Goal: Task Accomplishment & Management: Manage account settings

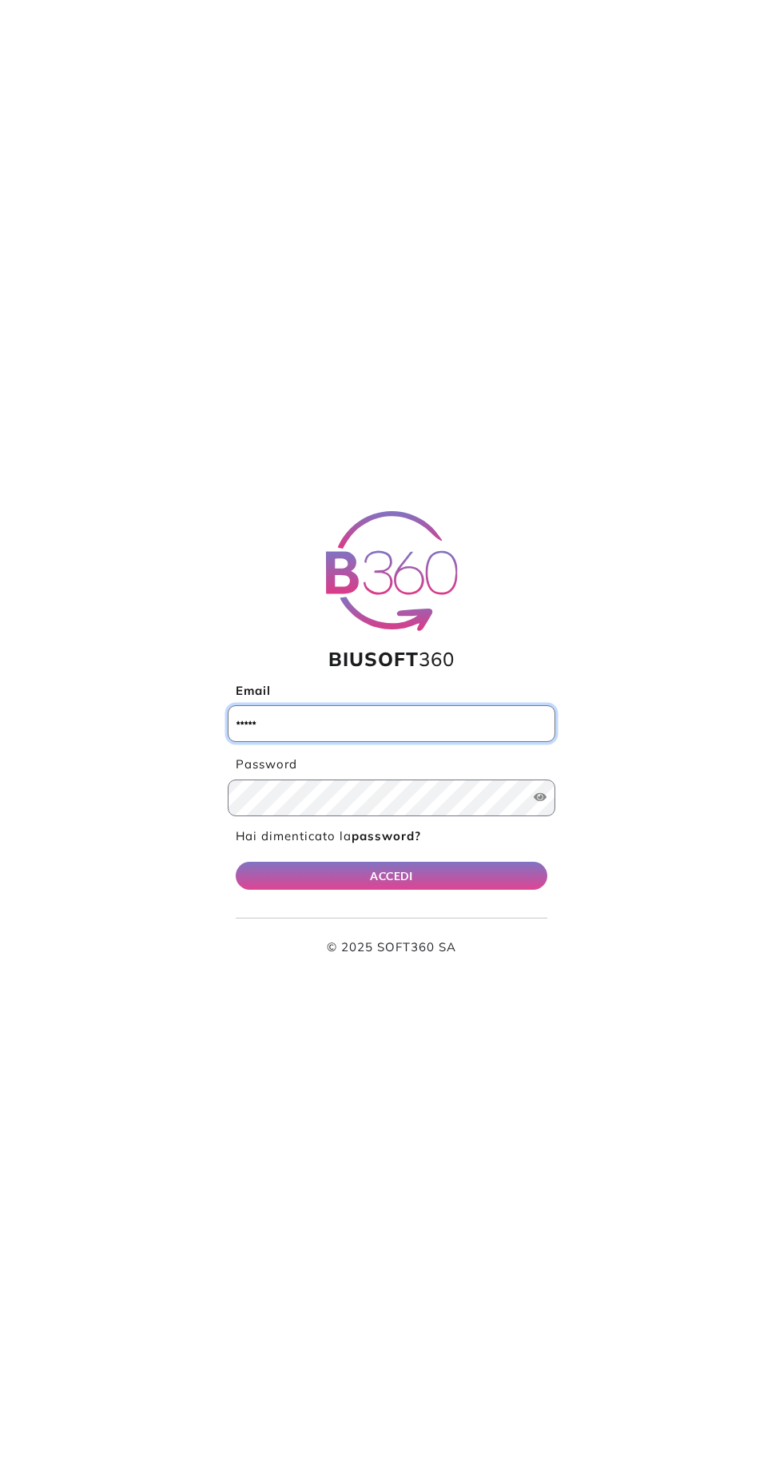
type input "**********"
click at [236, 862] on button "ACCEDI" at bounding box center [391, 876] width 311 height 28
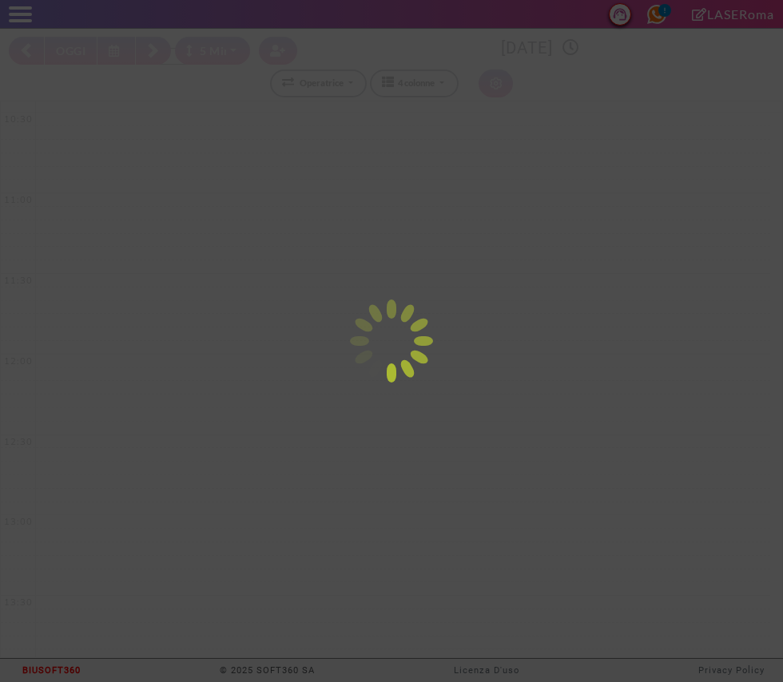
select select "*"
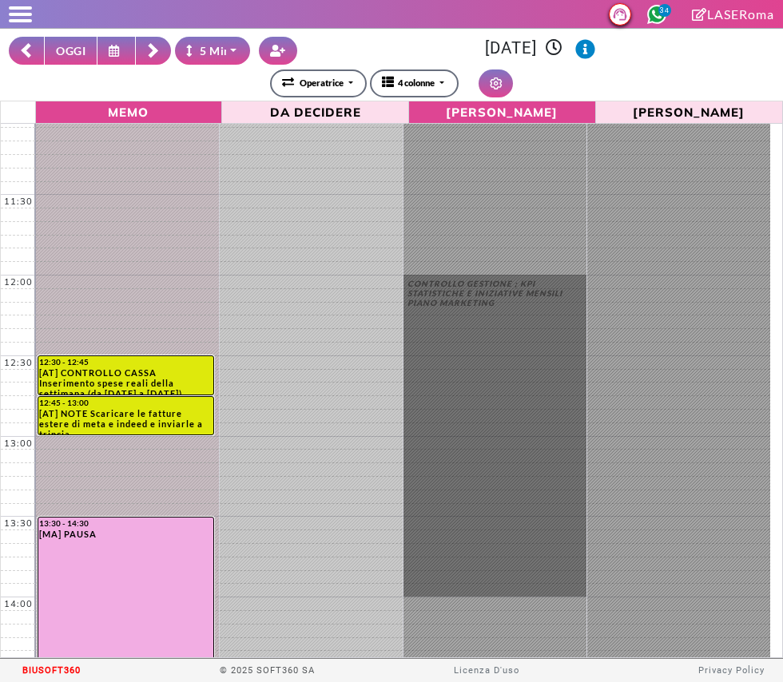
scroll to position [95, 0]
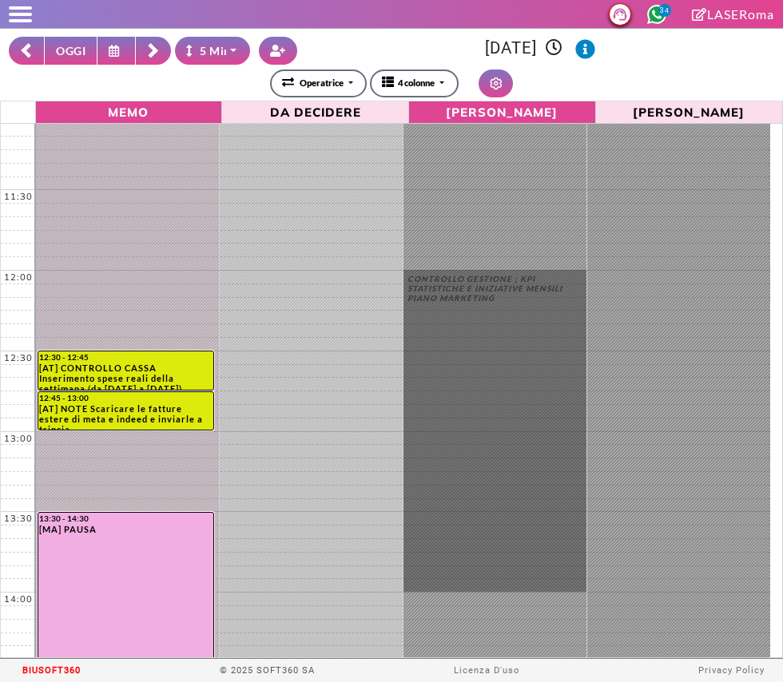
click at [67, 41] on button "OGGI" at bounding box center [71, 51] width 54 height 28
type input "**********"
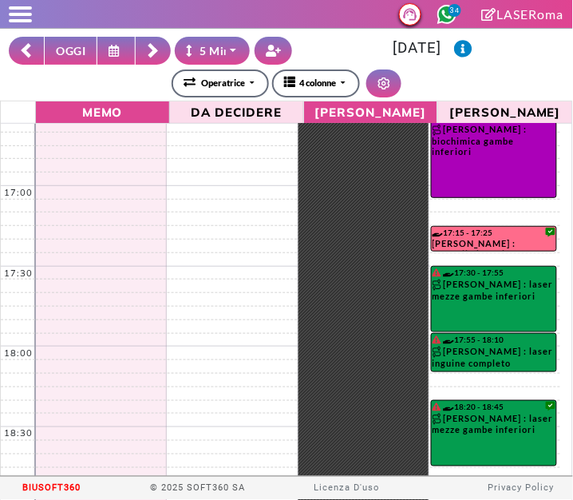
scroll to position [996, 0]
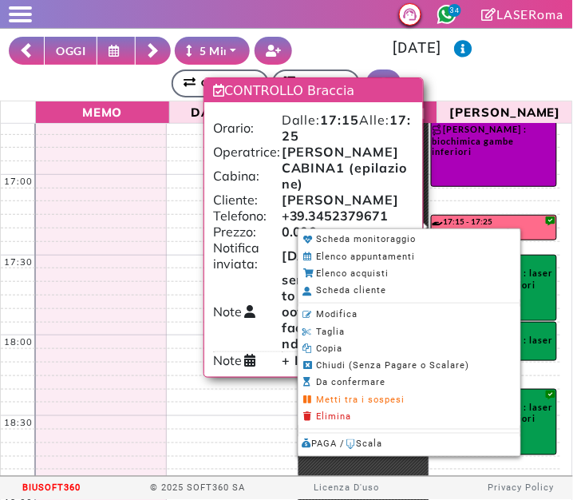
click at [371, 311] on li "Modifica" at bounding box center [410, 315] width 222 height 17
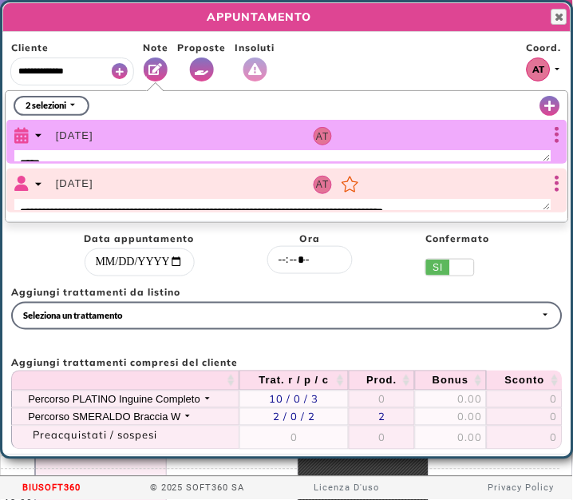
select select "*****"
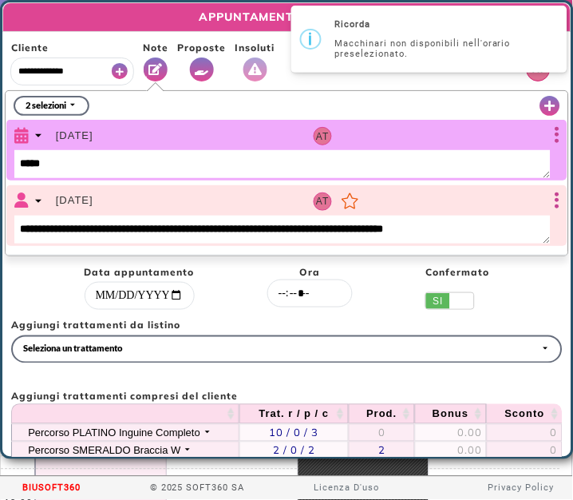
click at [210, 67] on button "Vedi Proposte" at bounding box center [202, 69] width 24 height 24
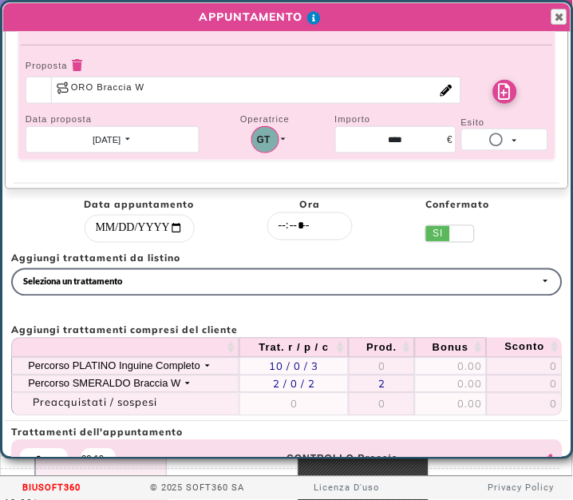
scroll to position [183, 0]
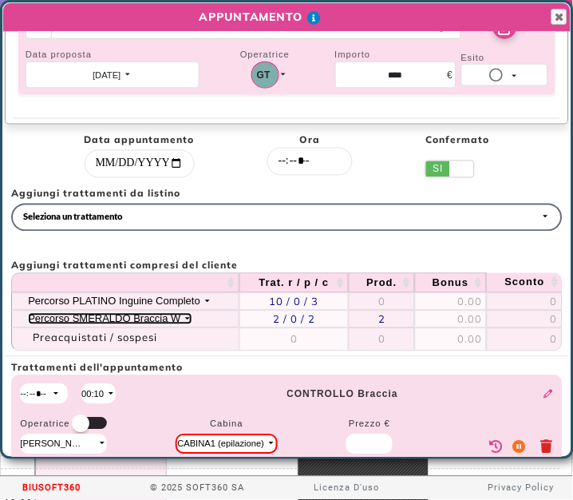
click at [170, 322] on div "Percorso SMERALDO Braccia W" at bounding box center [104, 319] width 153 height 12
click at [175, 313] on div "Percorso SMERALDO Braccia W" at bounding box center [104, 319] width 153 height 12
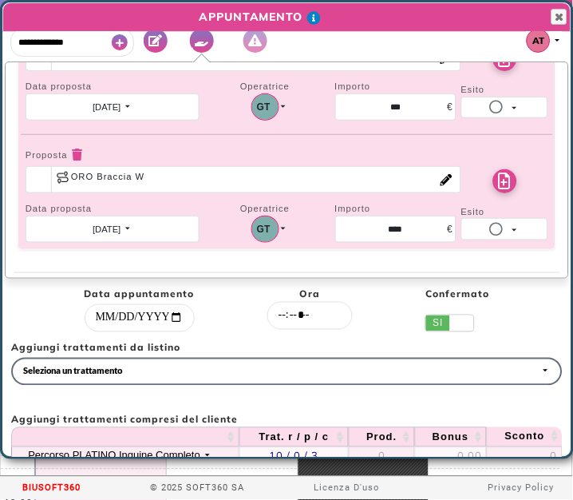
scroll to position [0, 0]
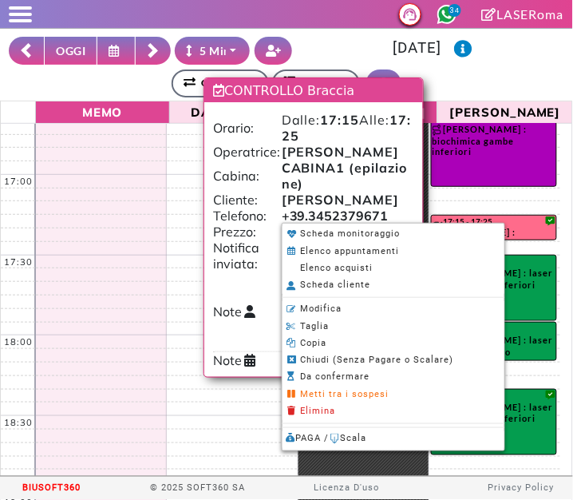
click at [362, 268] on span "Elenco acquisti" at bounding box center [337, 268] width 73 height 10
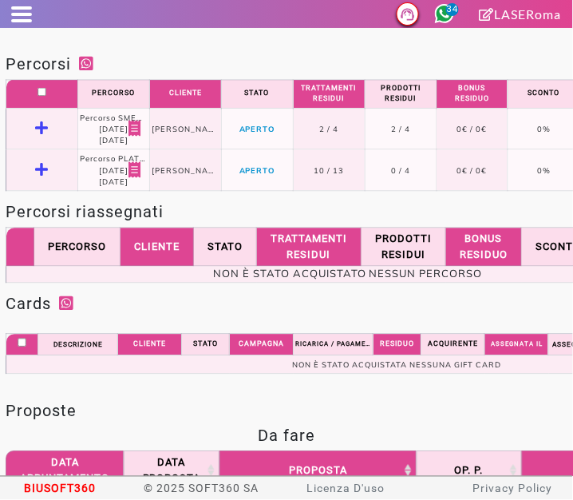
scroll to position [1307, 0]
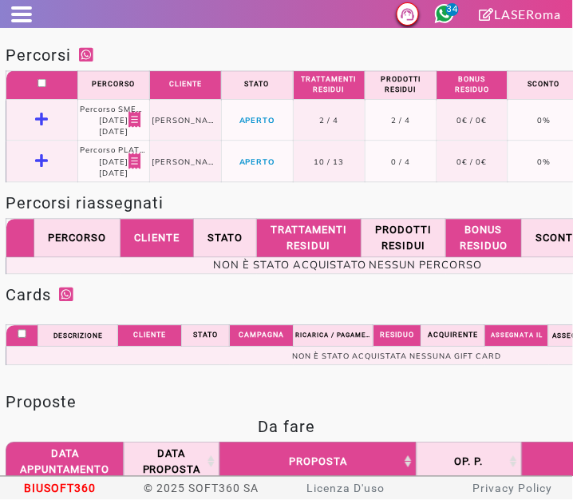
click at [45, 119] on icon "Vedi dettaglio" at bounding box center [42, 120] width 14 height 14
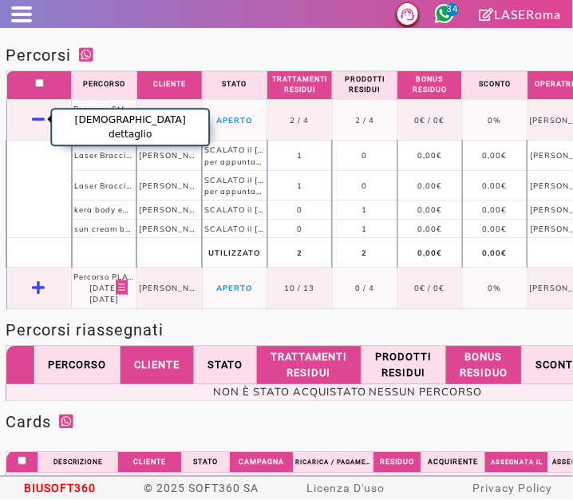
click at [40, 117] on icon "Vedi dettaglio" at bounding box center [39, 120] width 14 height 14
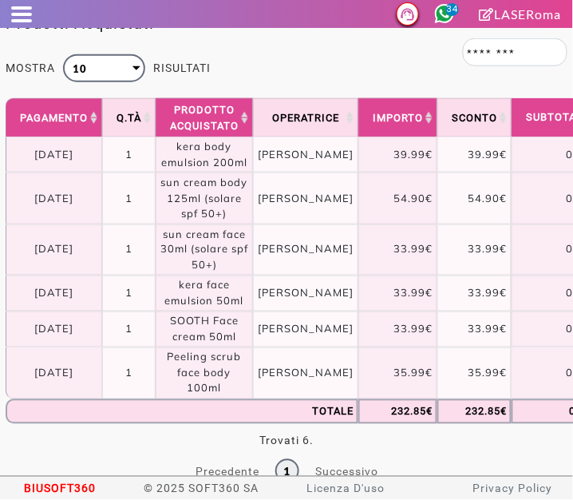
scroll to position [0, 0]
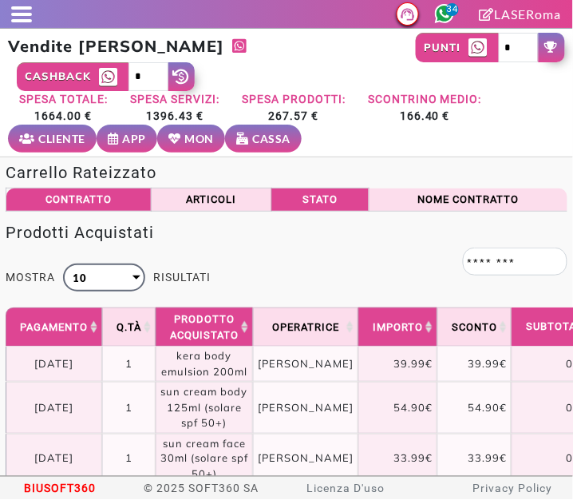
click at [26, 20] on span at bounding box center [21, 20] width 21 height 3
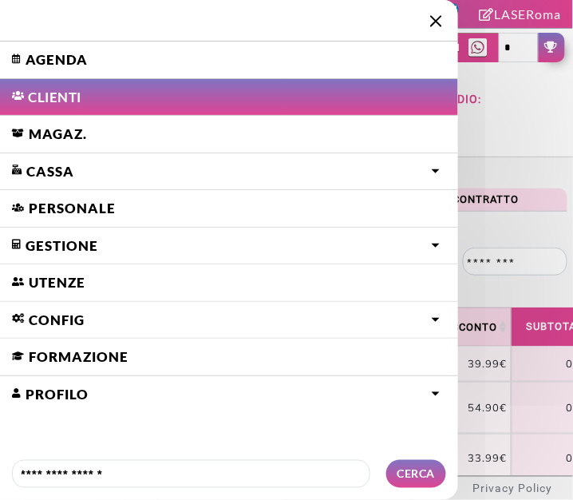
click at [48, 69] on link "Agenda" at bounding box center [229, 60] width 458 height 37
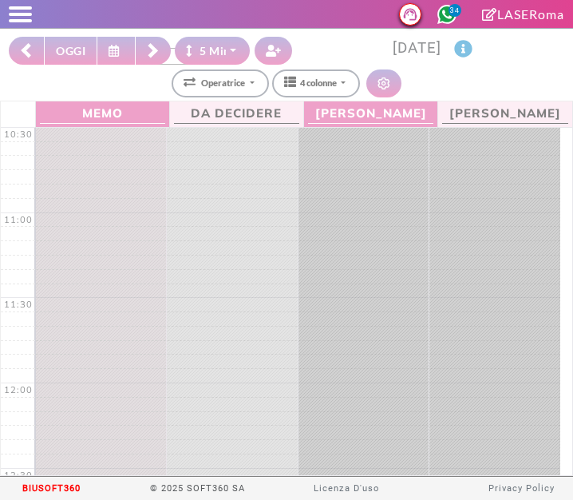
select select "*"
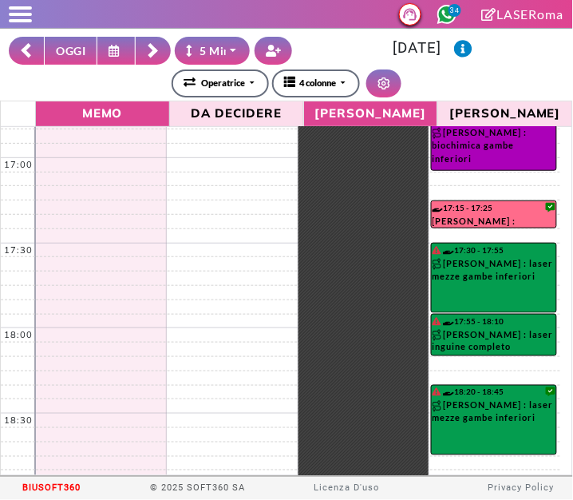
scroll to position [1074, 0]
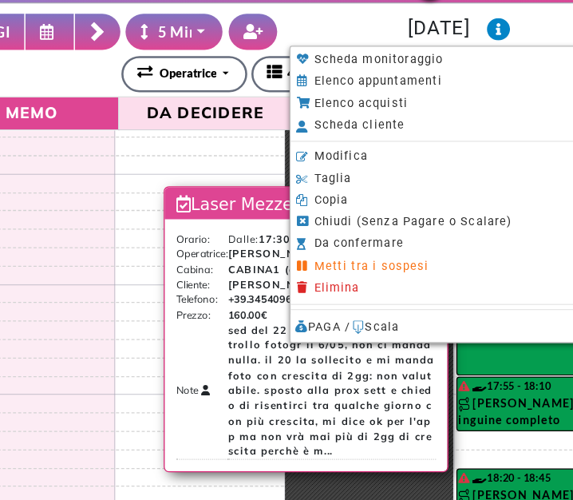
click at [382, 148] on li "Modifica" at bounding box center [414, 147] width 222 height 17
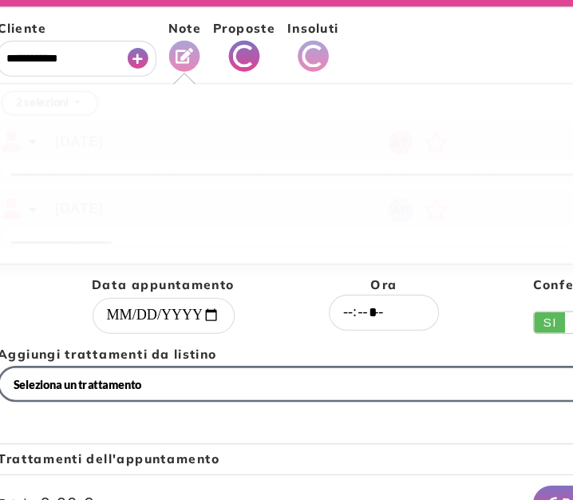
select select "*****"
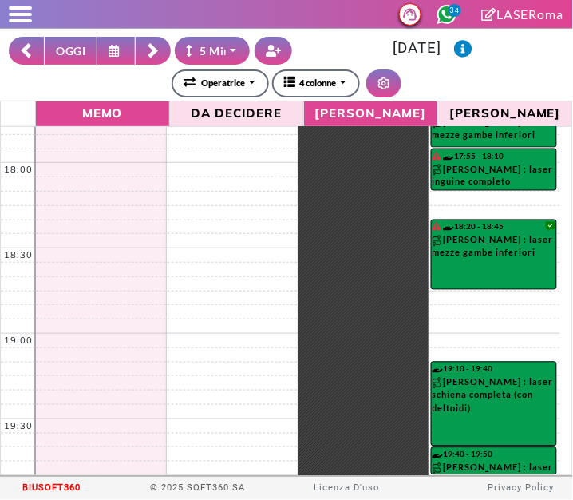
scroll to position [1270, 0]
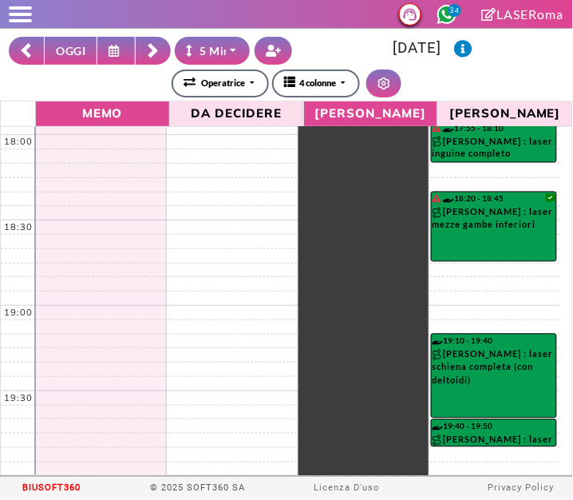
click at [24, 20] on span at bounding box center [20, 20] width 23 height 3
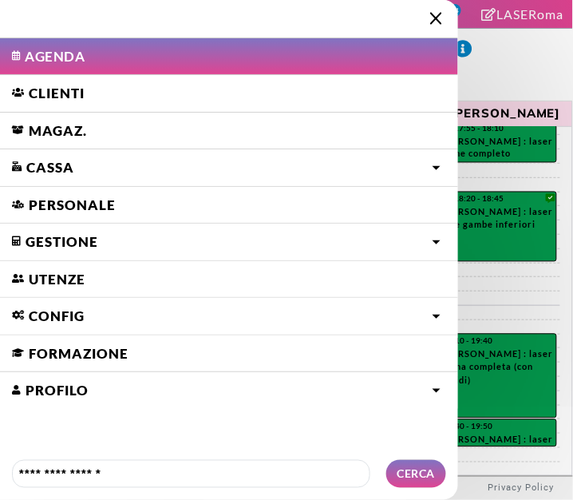
click at [36, 168] on link "Cassa" at bounding box center [229, 167] width 458 height 37
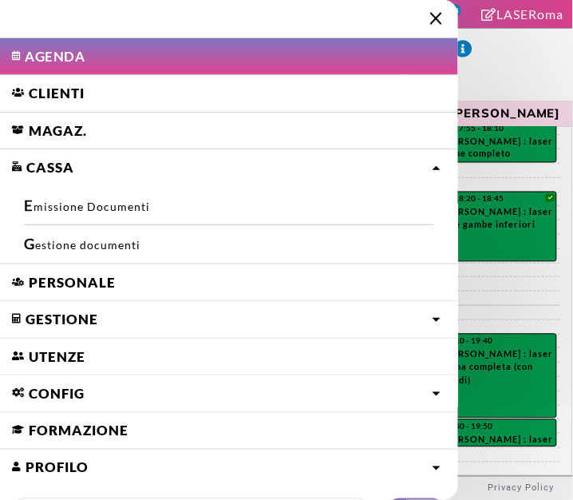
click at [31, 167] on link "Cassa" at bounding box center [229, 167] width 458 height 37
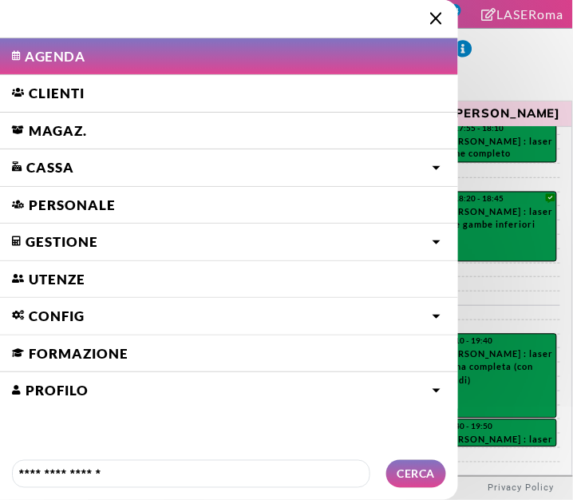
click at [46, 199] on link "Personale" at bounding box center [229, 205] width 458 height 37
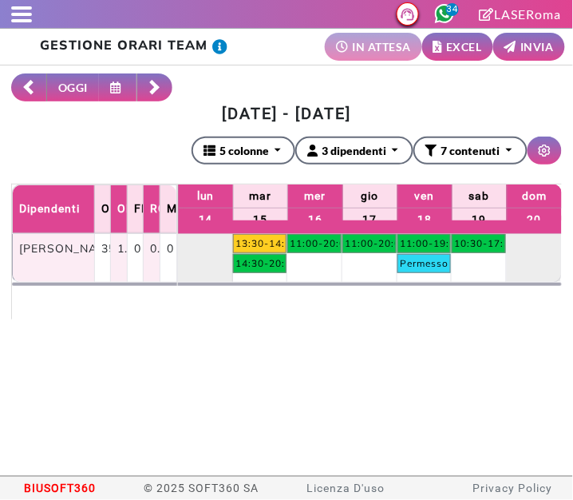
click at [24, 14] on span at bounding box center [21, 14] width 21 height 3
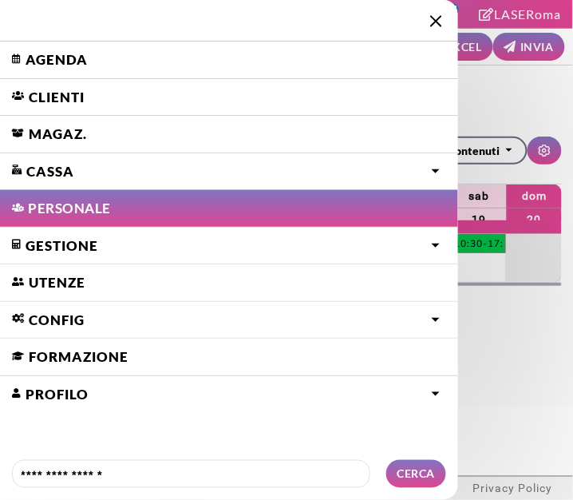
click at [46, 190] on link "Gestione" at bounding box center [229, 171] width 458 height 37
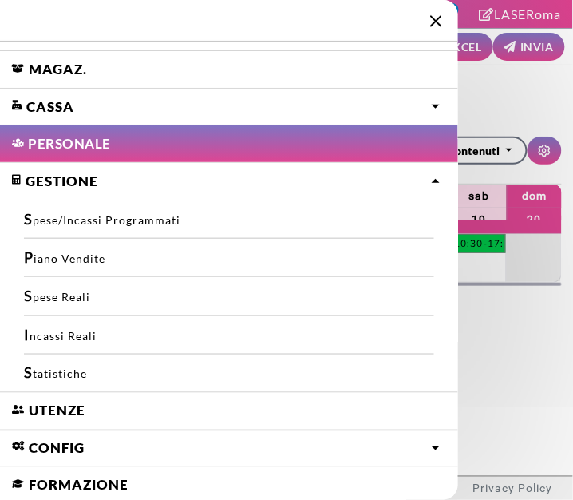
scroll to position [83, 0]
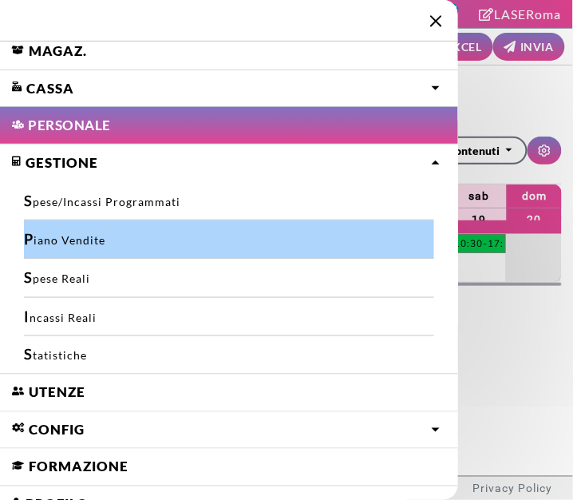
click at [40, 232] on link "Piano Vendite" at bounding box center [229, 239] width 410 height 38
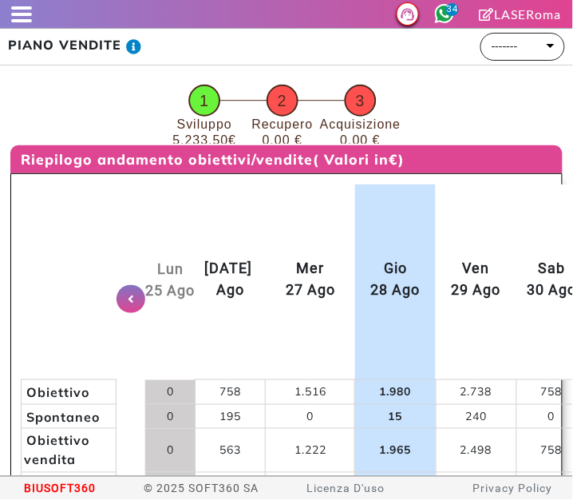
click at [17, 7] on span at bounding box center [21, 7] width 21 height 3
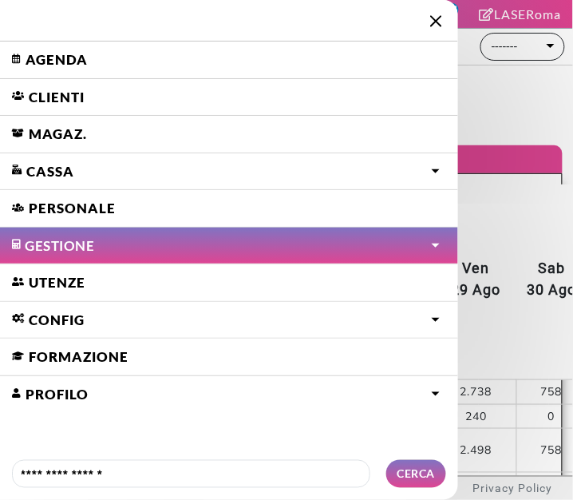
click at [46, 169] on link "Cassa" at bounding box center [229, 171] width 458 height 37
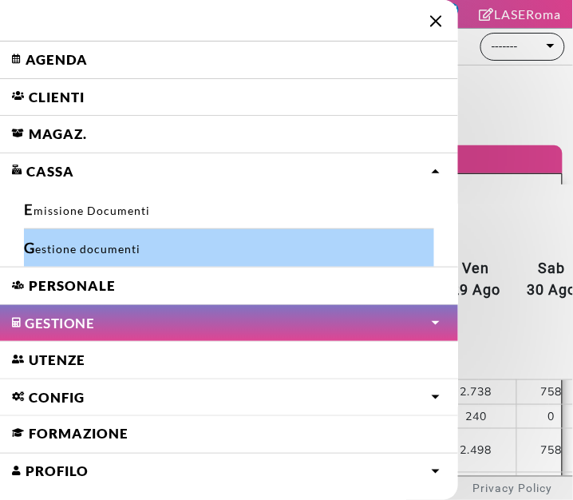
click at [51, 248] on link "Gestione documenti" at bounding box center [229, 248] width 410 height 38
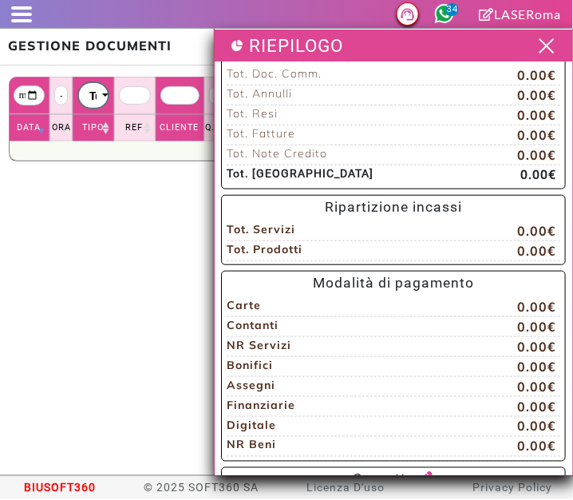
scroll to position [35, 0]
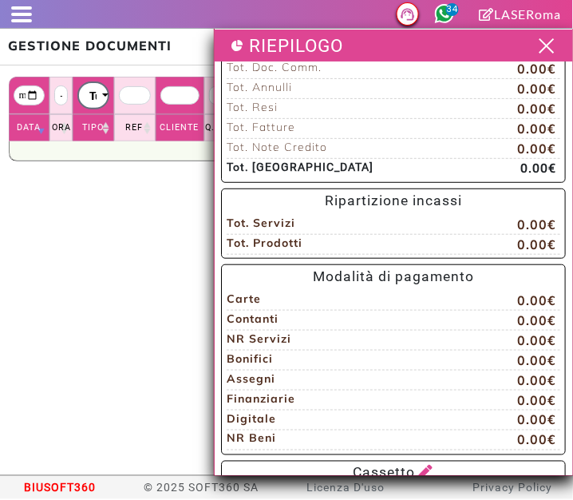
click at [534, 47] on span at bounding box center [546, 46] width 24 height 20
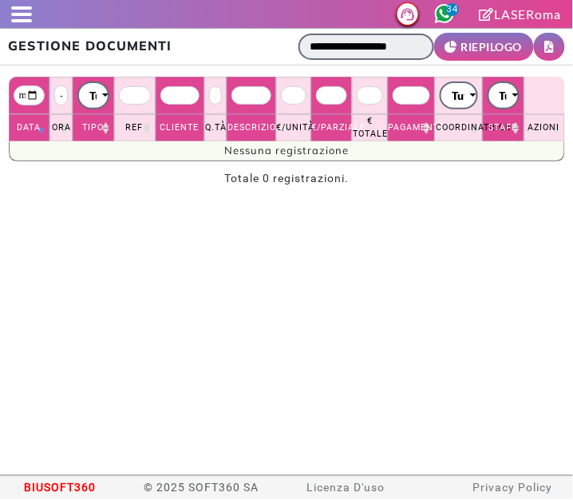
click at [375, 46] on input "**********" at bounding box center [367, 47] width 136 height 26
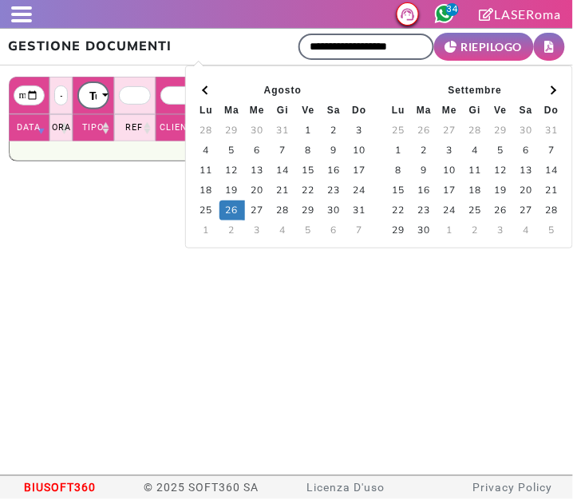
type input "**********"
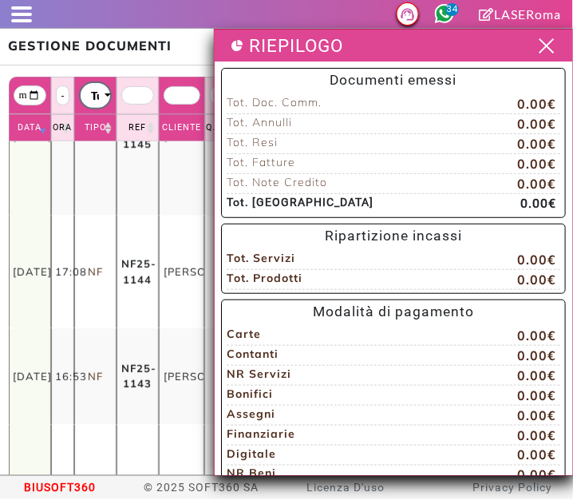
click at [539, 36] on span at bounding box center [546, 46] width 24 height 20
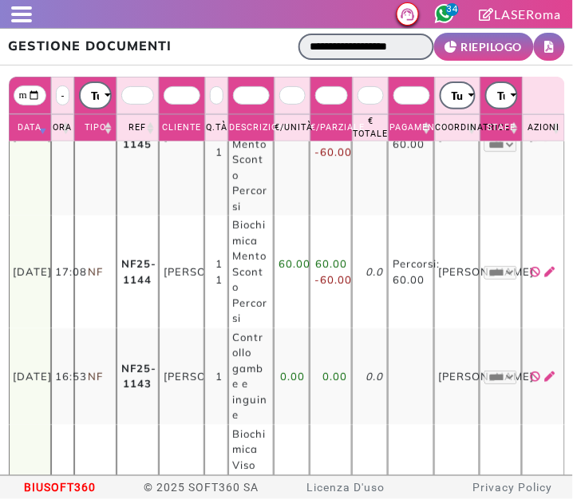
click at [369, 35] on input "**********" at bounding box center [367, 47] width 136 height 26
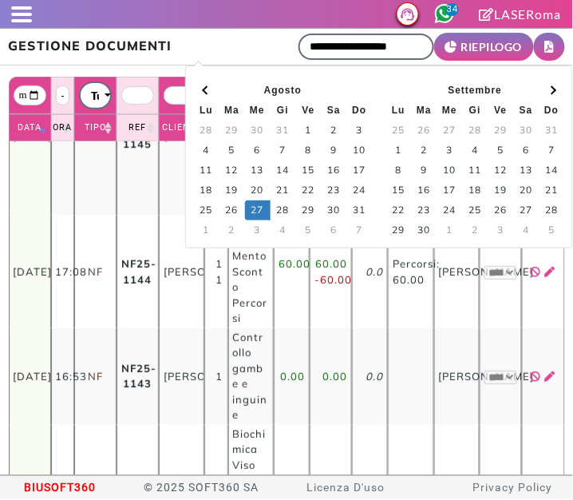
type input "**********"
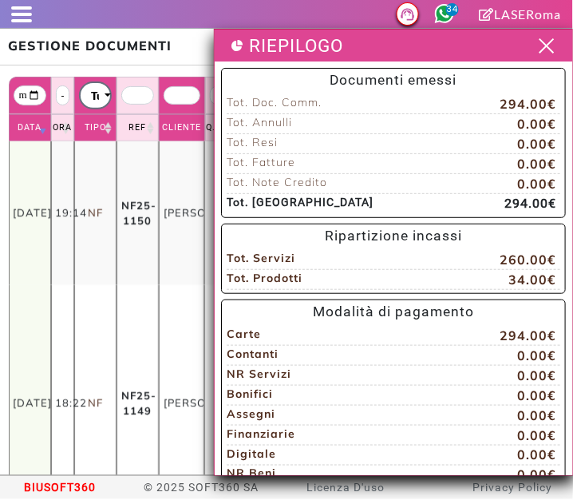
click at [535, 46] on span at bounding box center [546, 46] width 24 height 20
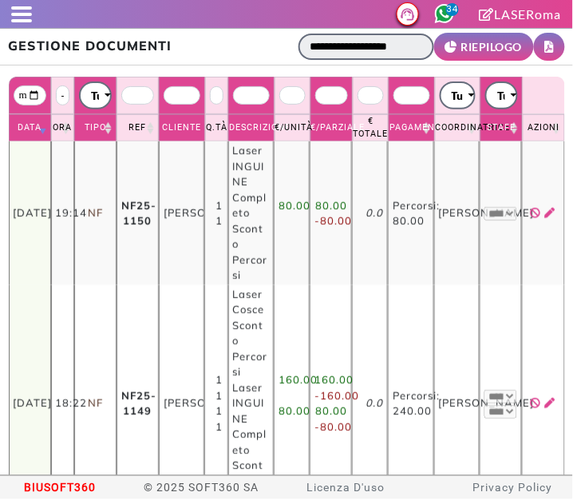
click at [367, 38] on input "**********" at bounding box center [367, 47] width 136 height 26
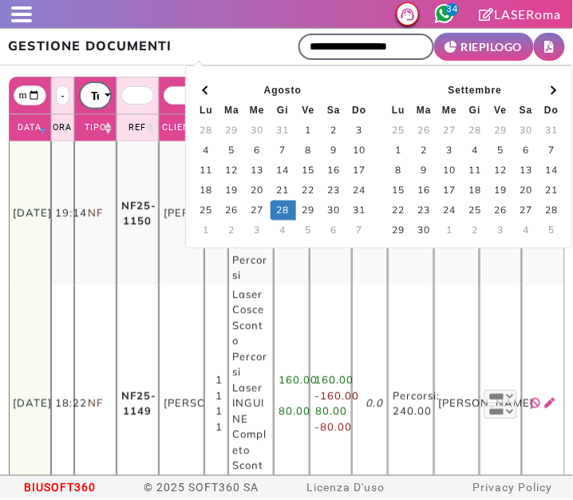
type input "**********"
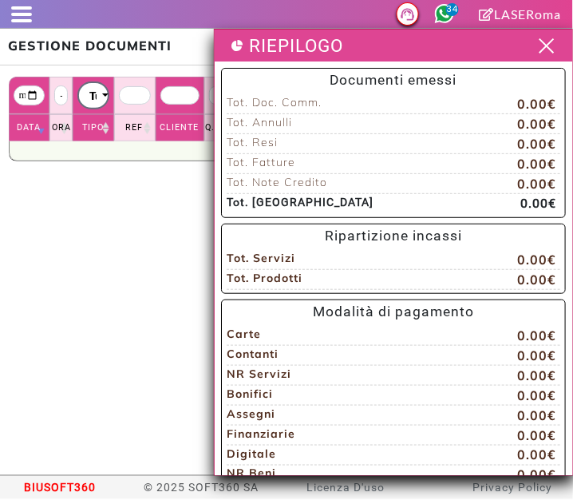
click at [541, 40] on span at bounding box center [546, 46] width 24 height 20
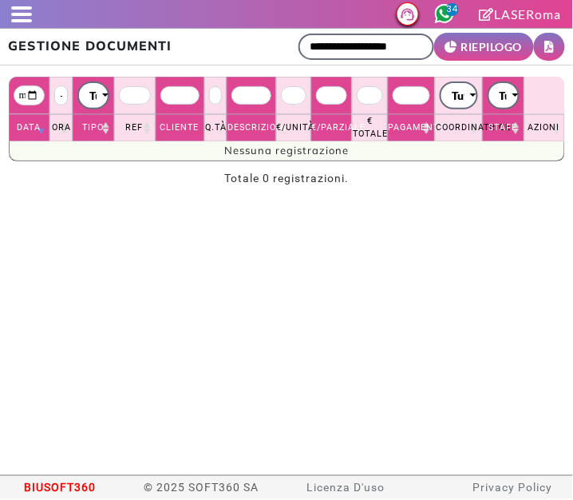
click at [18, 20] on span at bounding box center [21, 20] width 21 height 3
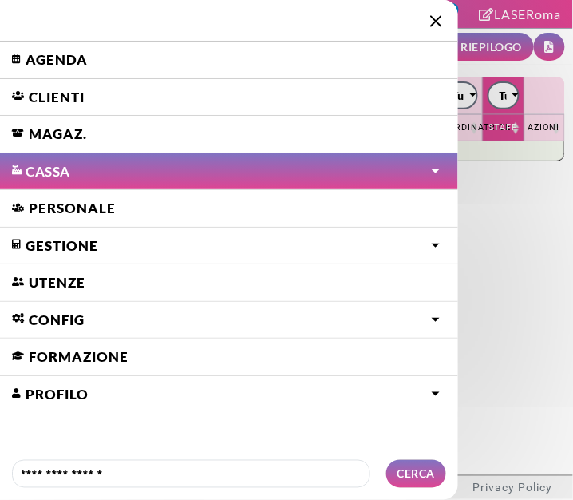
click at [55, 46] on link "Agenda" at bounding box center [229, 60] width 458 height 37
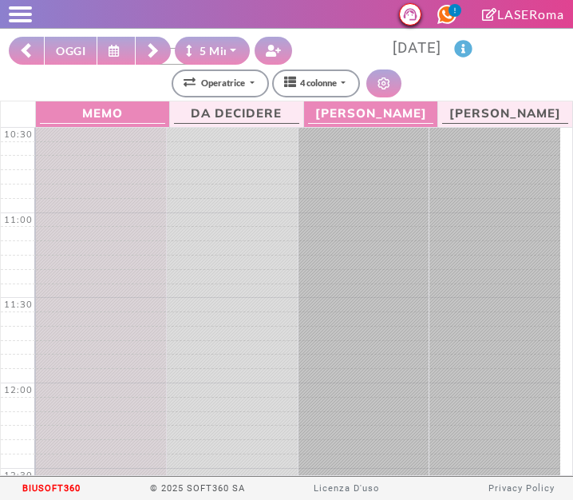
select select "*"
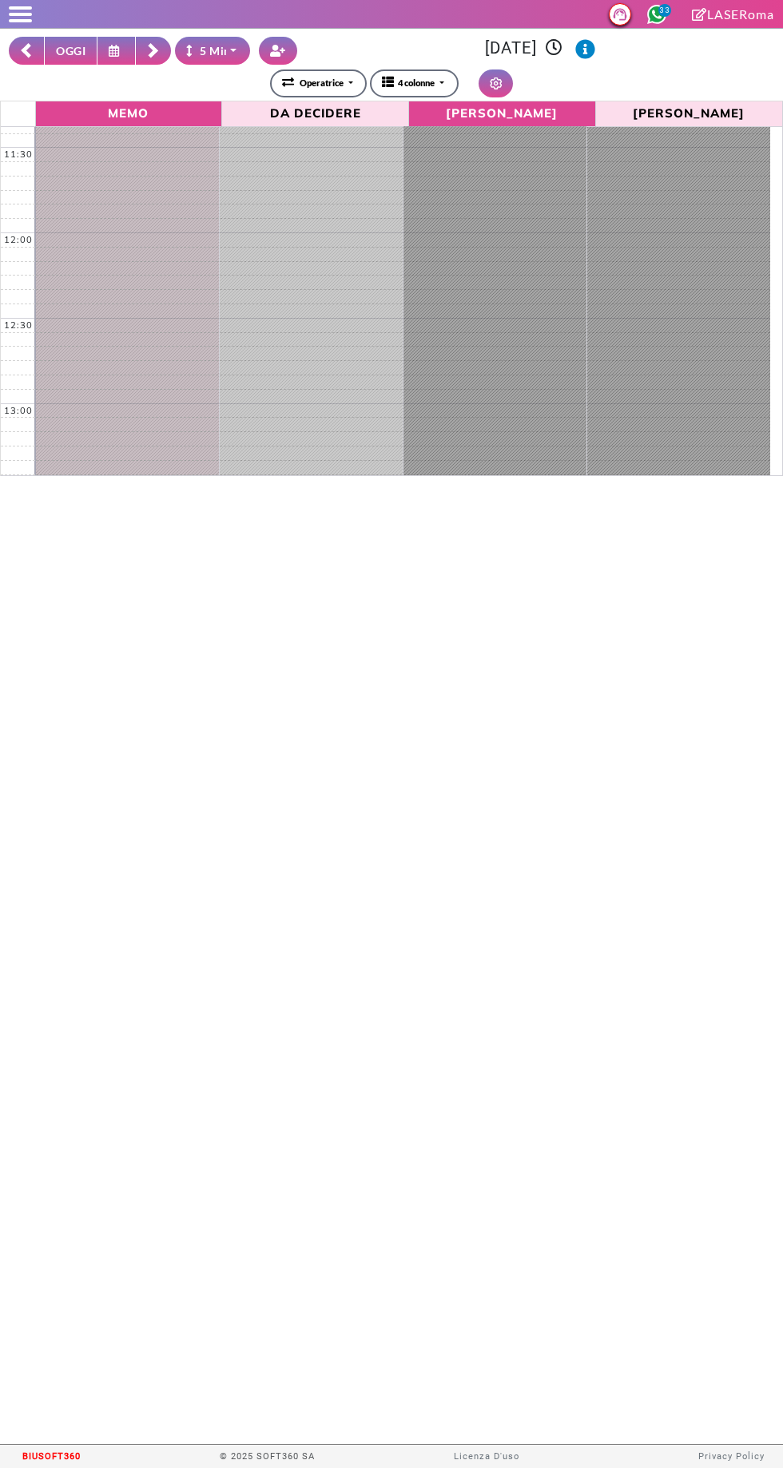
scroll to position [134, 0]
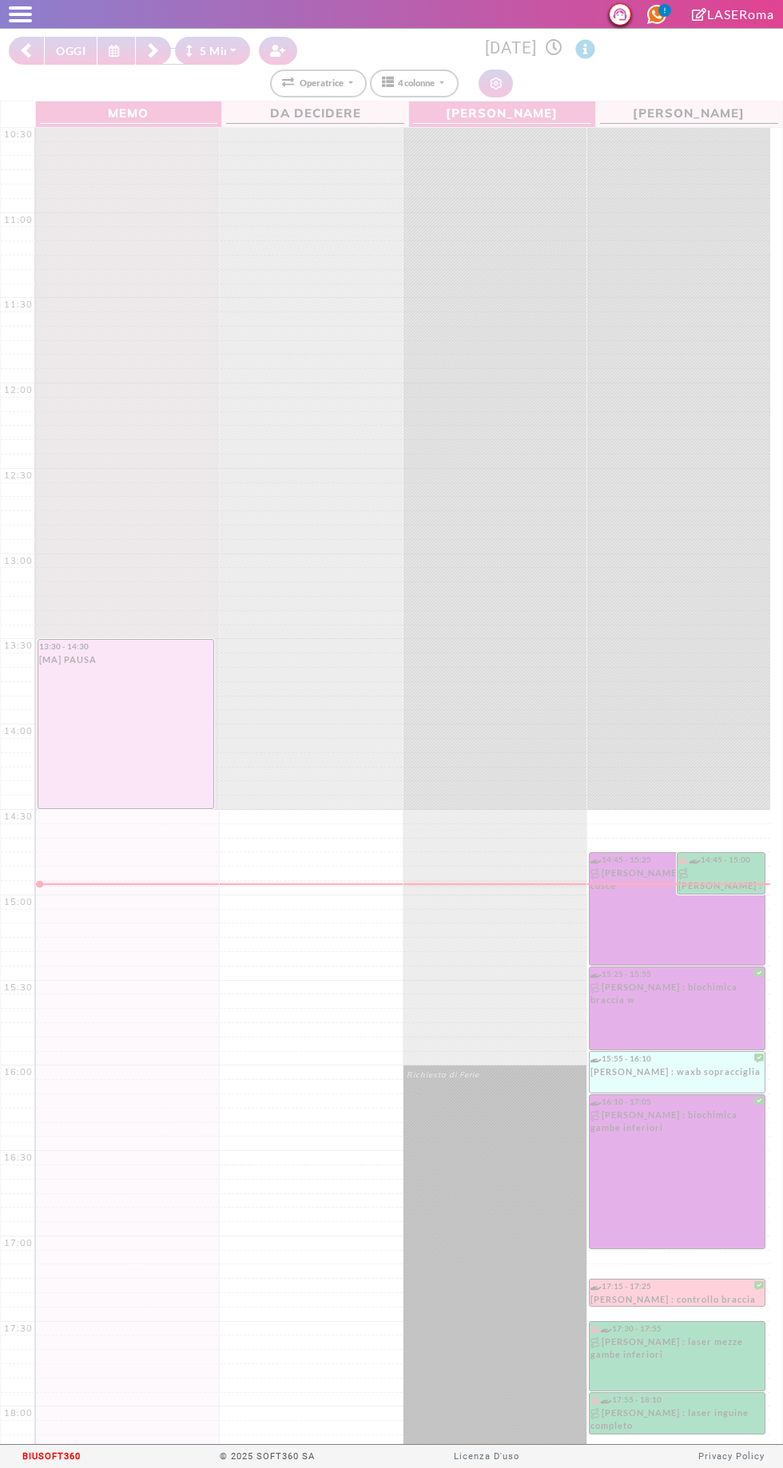
select select "*"
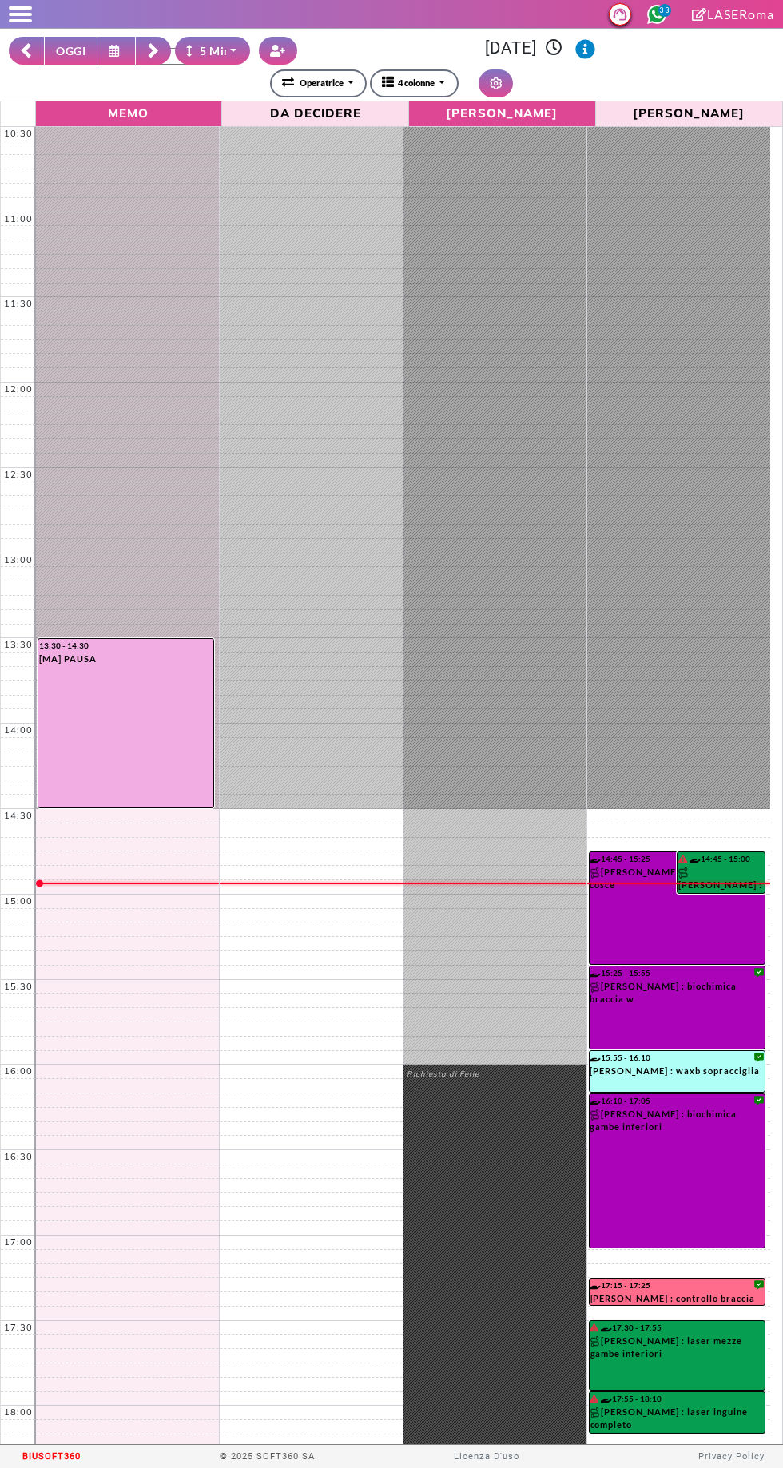
scroll to position [302, 0]
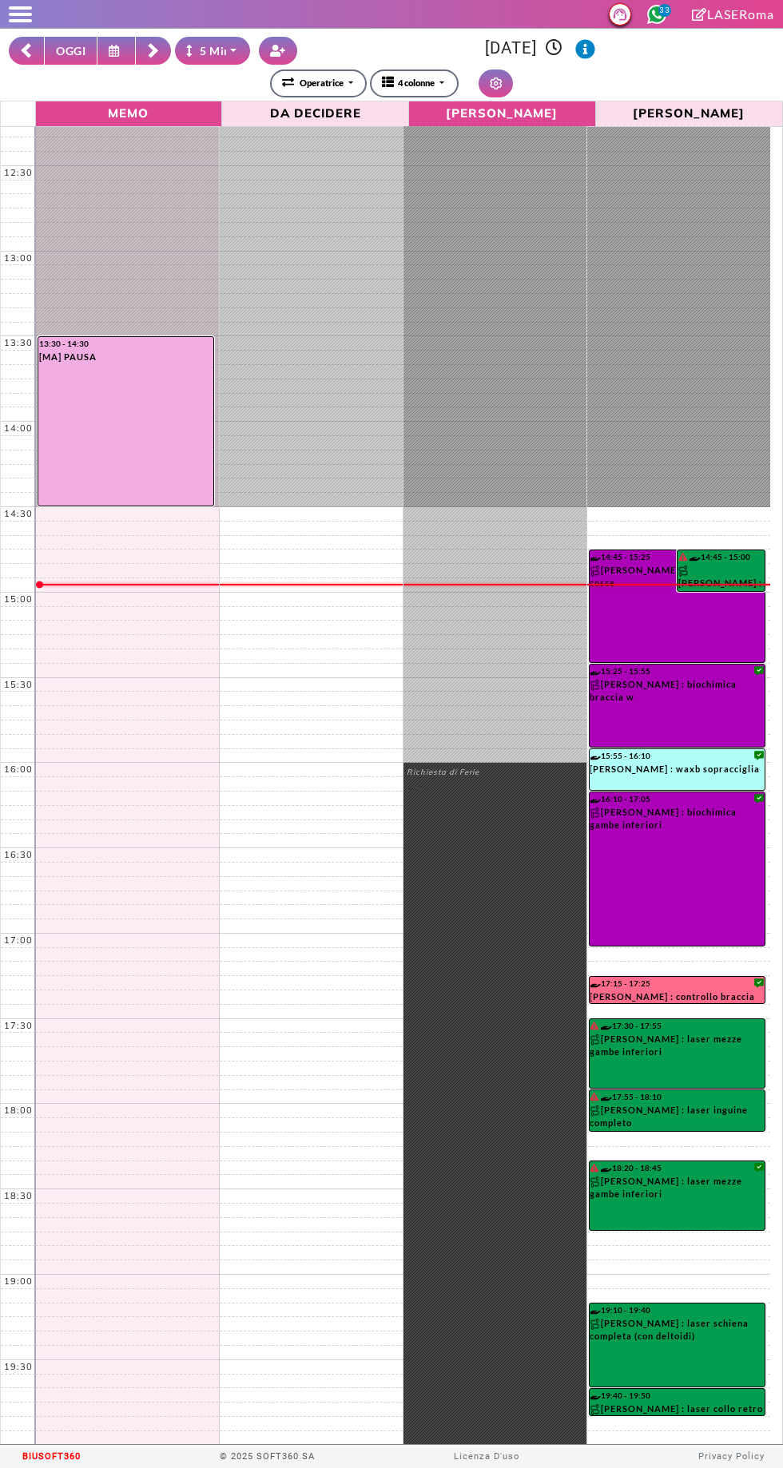
click at [114, 50] on icon at bounding box center [116, 51] width 15 height 12
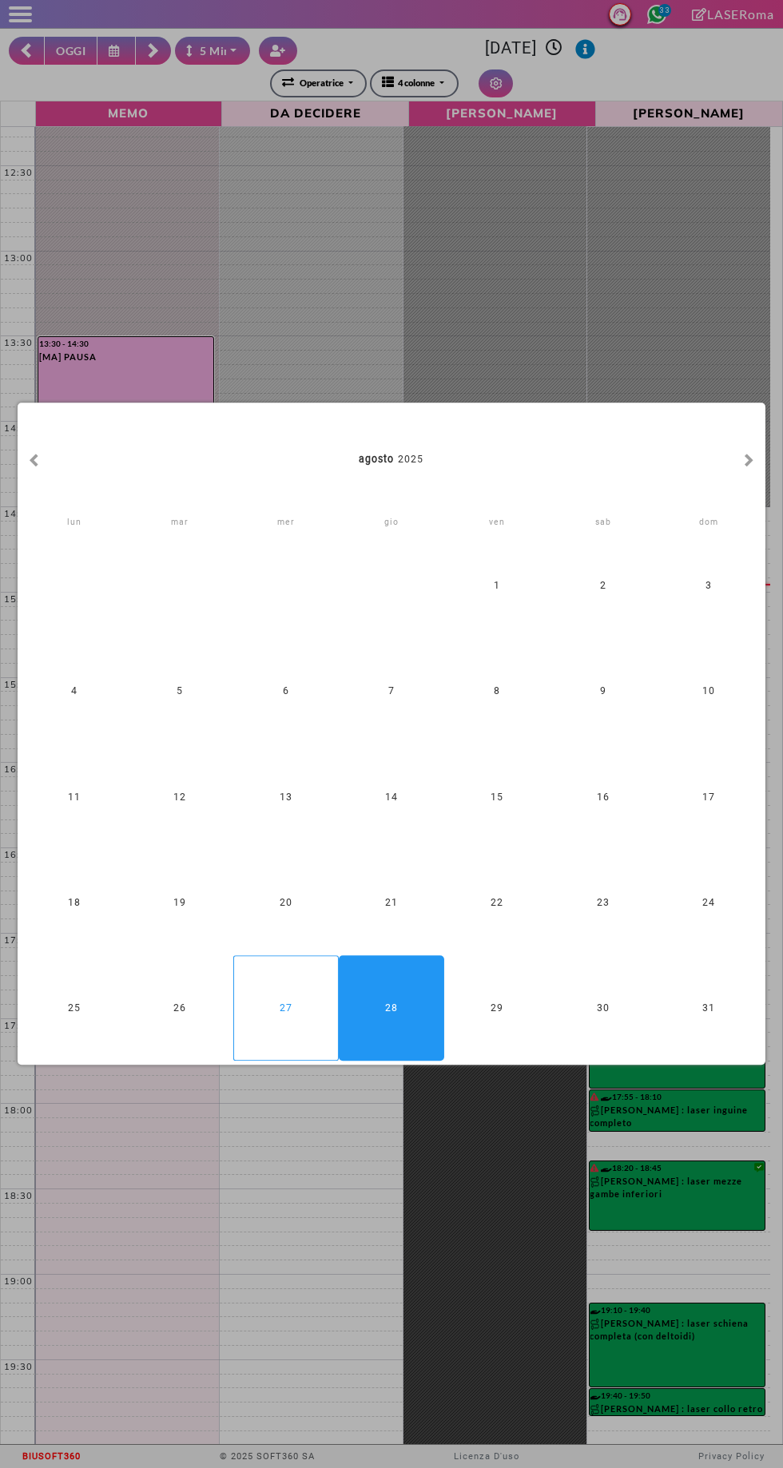
click at [256, 985] on div "27" at bounding box center [285, 1007] width 105 height 105
type input "**********"
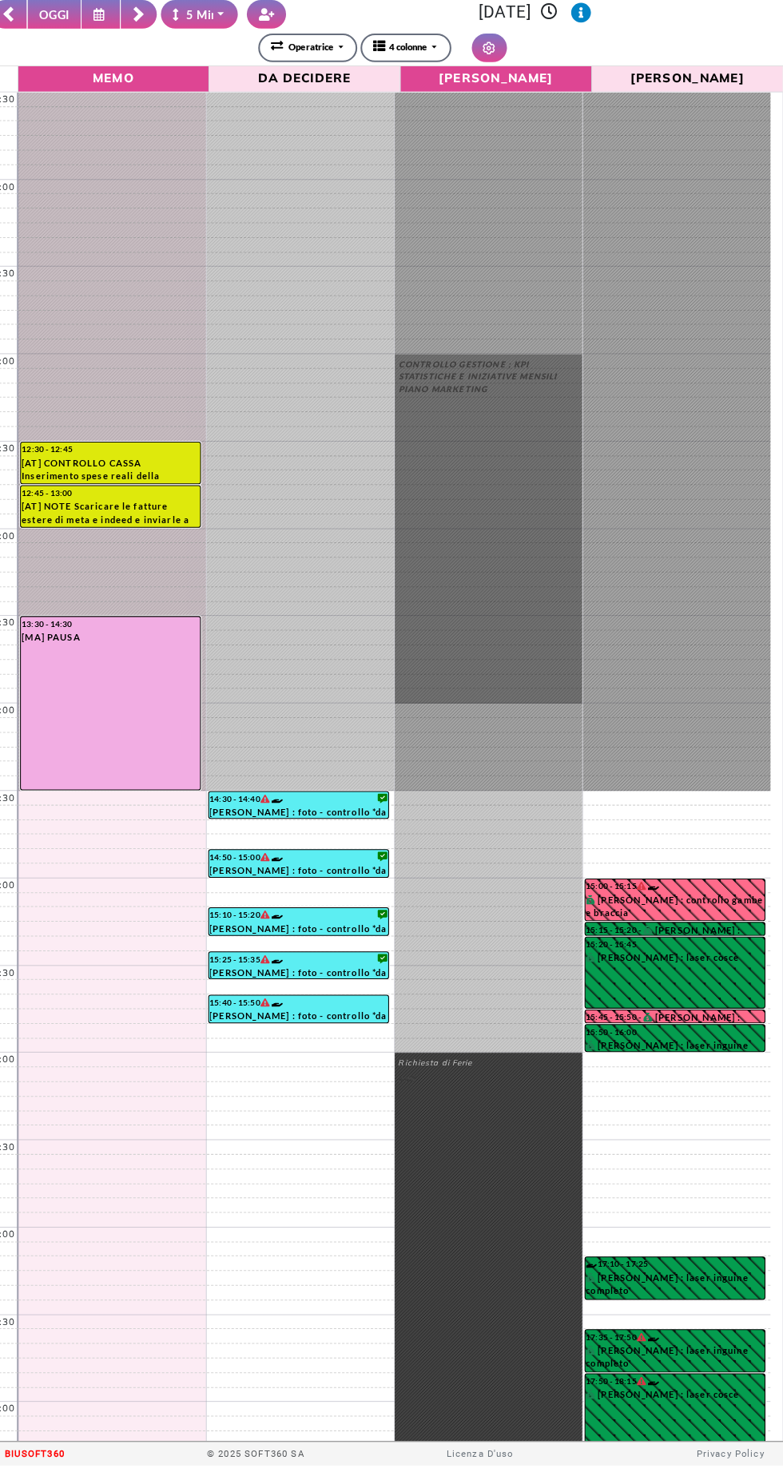
scroll to position [0, 0]
click at [248, 430] on div at bounding box center [311, 468] width 183 height 682
select select "*"
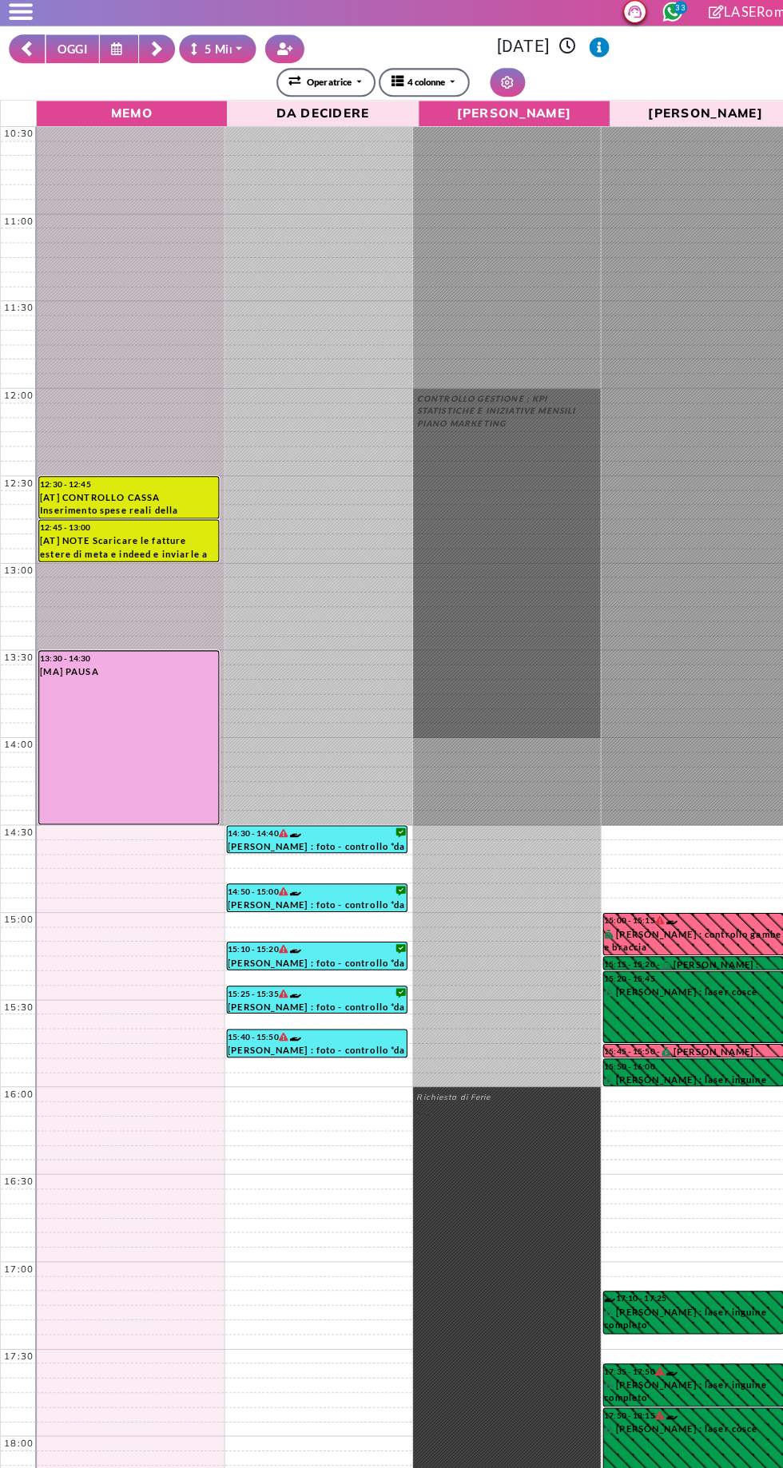
click at [65, 50] on button "OGGI" at bounding box center [71, 51] width 54 height 28
type input "**********"
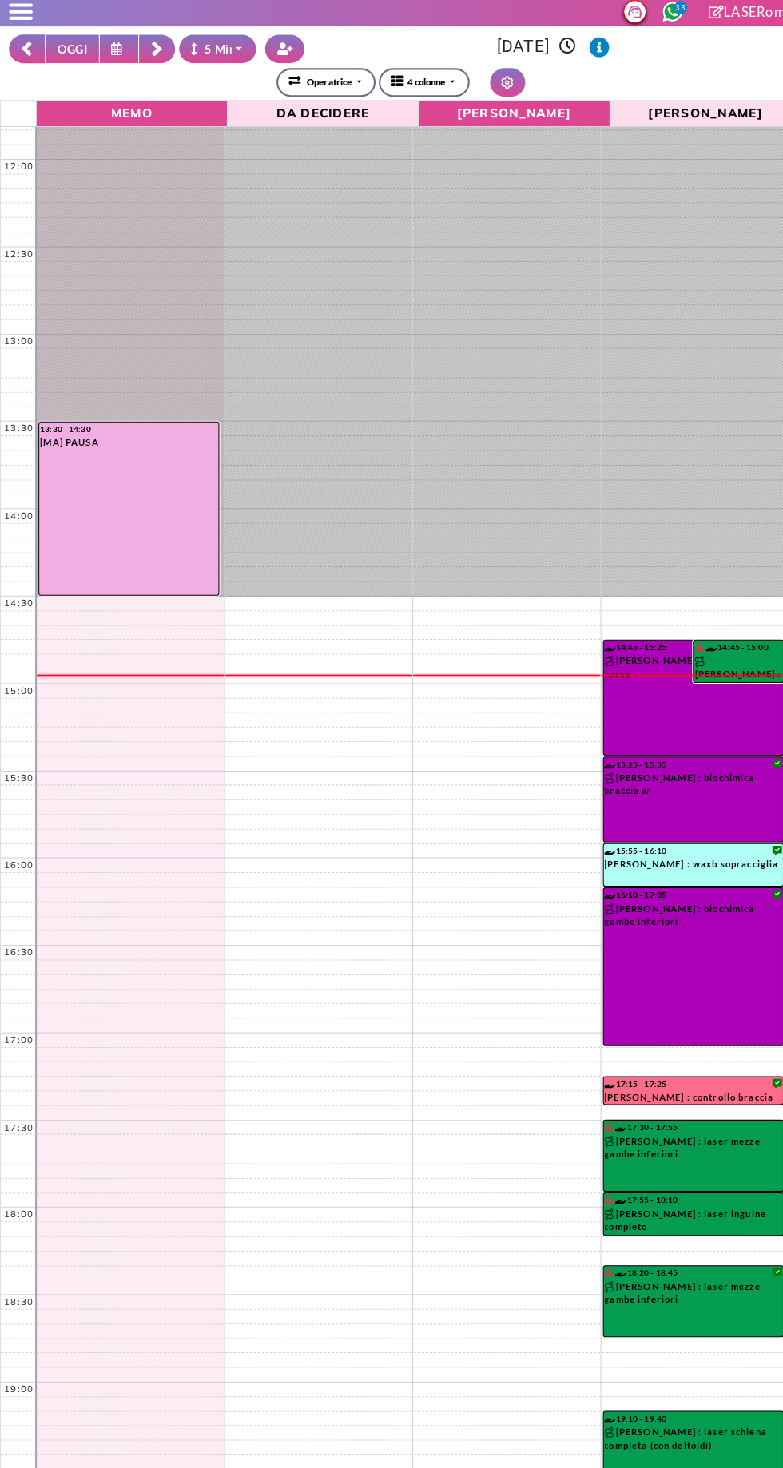
scroll to position [216, 0]
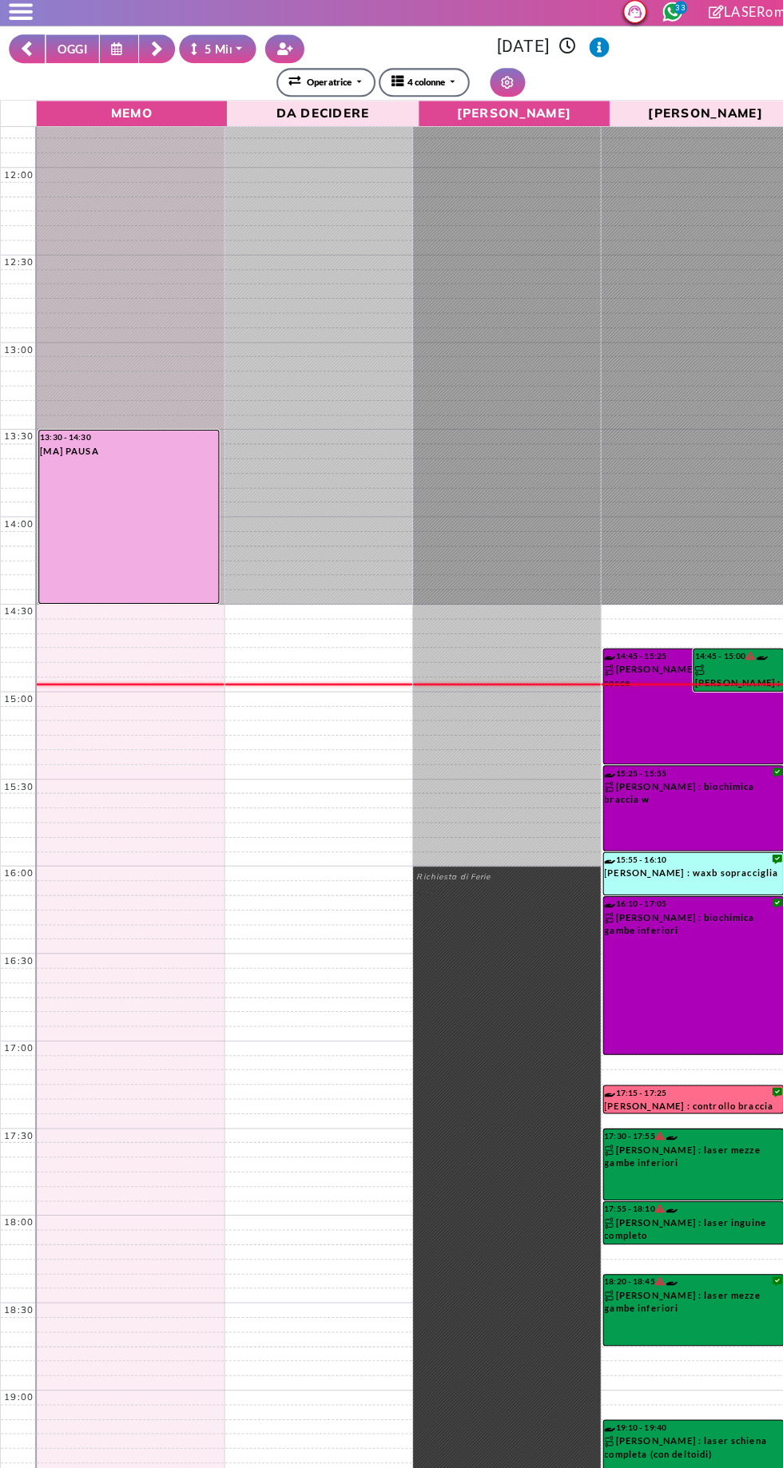
click at [153, 43] on icon at bounding box center [153, 51] width 13 height 16
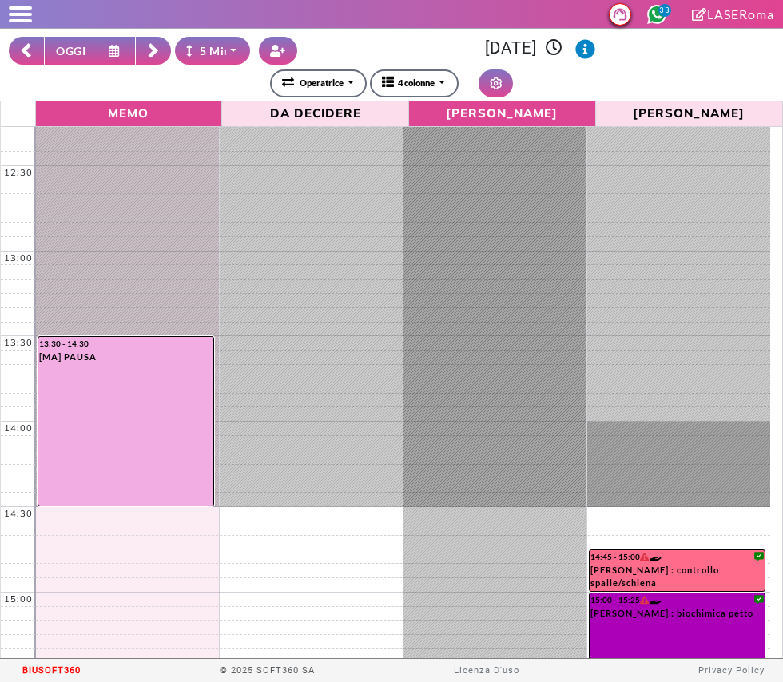
scroll to position [302, 0]
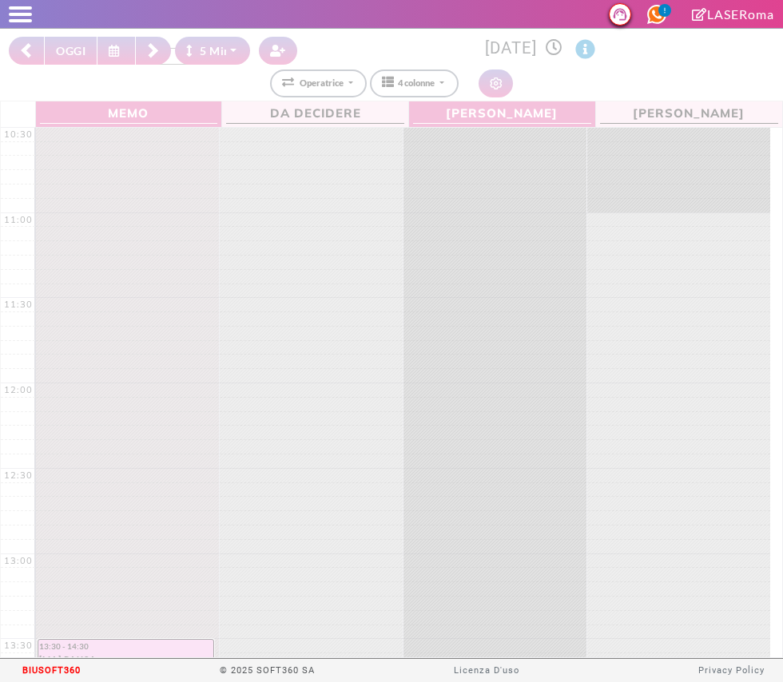
select select "*"
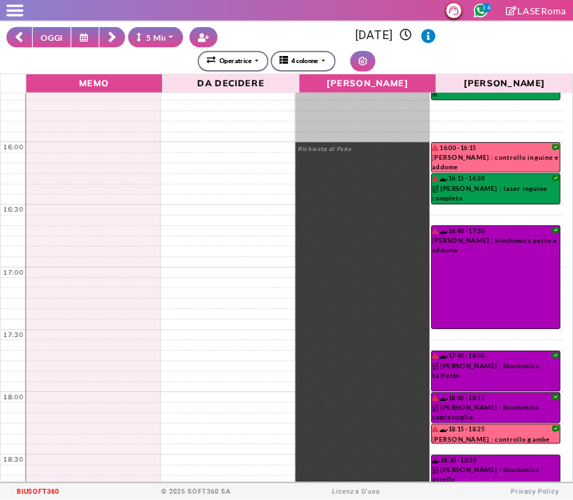
scroll to position [870, 0]
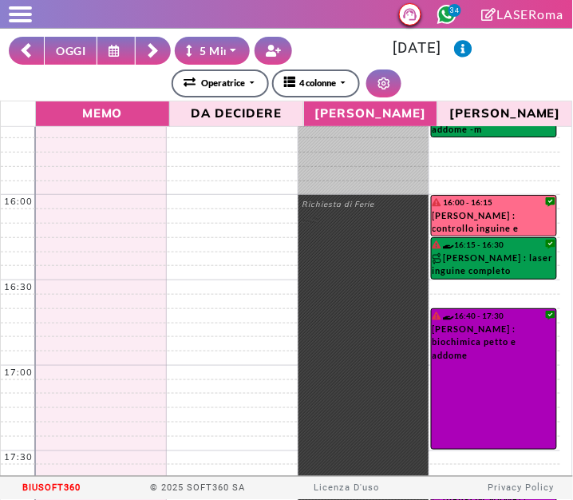
click at [149, 50] on icon at bounding box center [153, 51] width 13 height 16
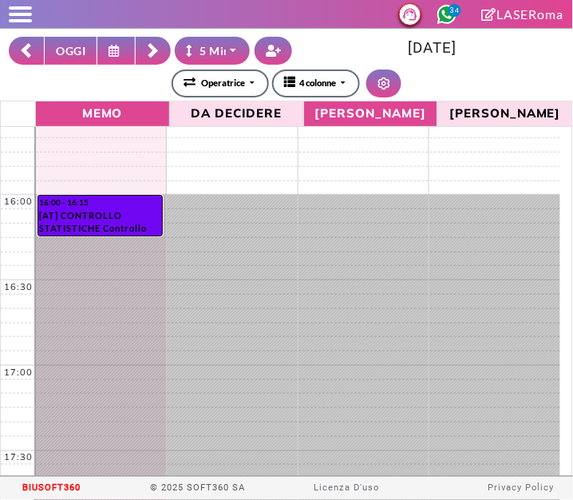
scroll to position [0, 0]
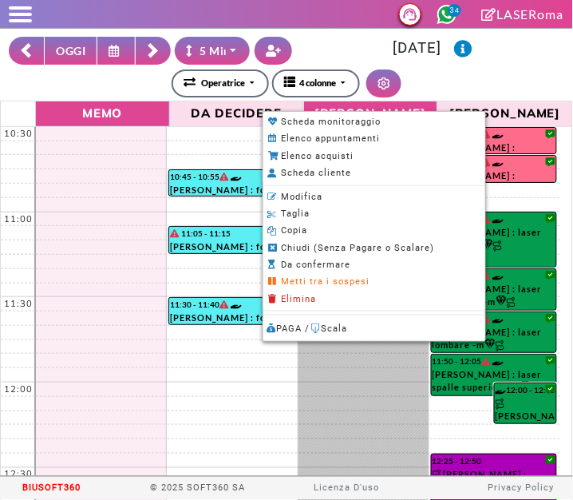
click at [505, 85] on div at bounding box center [286, 250] width 573 height 500
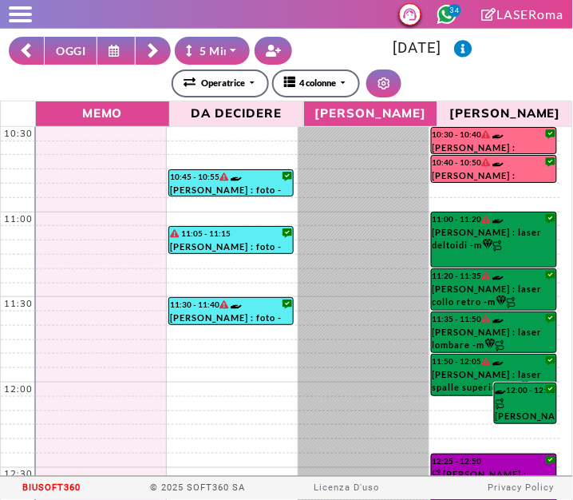
click at [25, 21] on span at bounding box center [20, 20] width 23 height 3
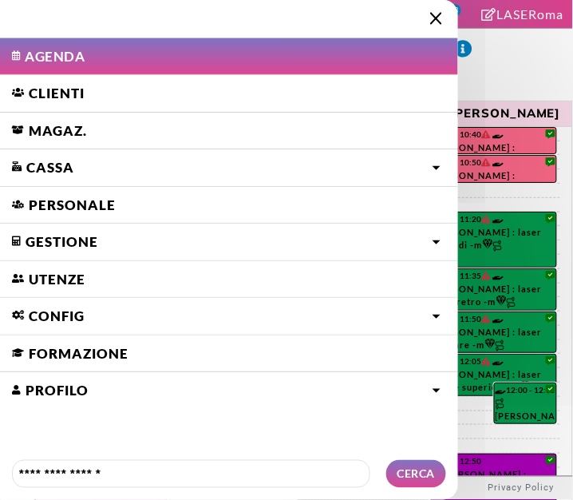
click at [434, 16] on img at bounding box center [436, 18] width 12 height 12
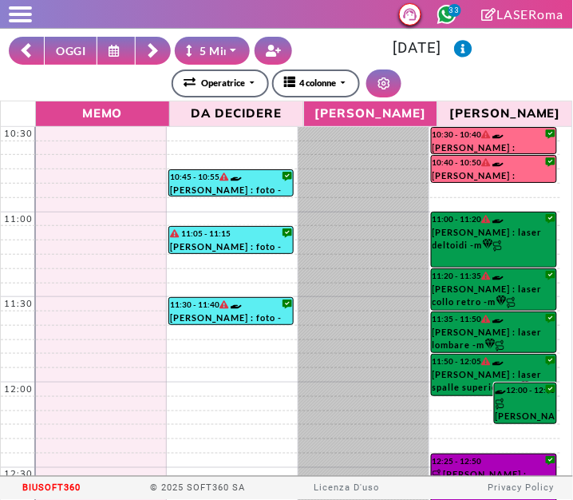
click at [67, 39] on button "OGGI" at bounding box center [71, 51] width 54 height 28
type input "**********"
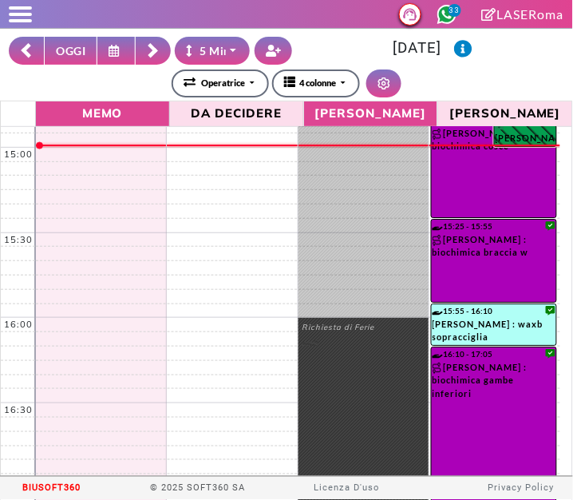
scroll to position [747, 0]
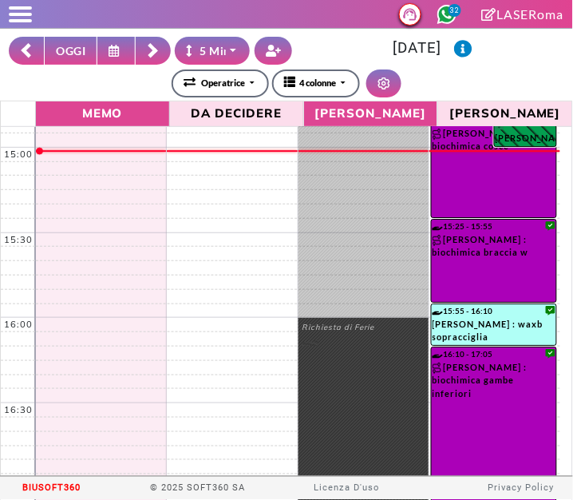
click at [24, 7] on span at bounding box center [20, 7] width 23 height 3
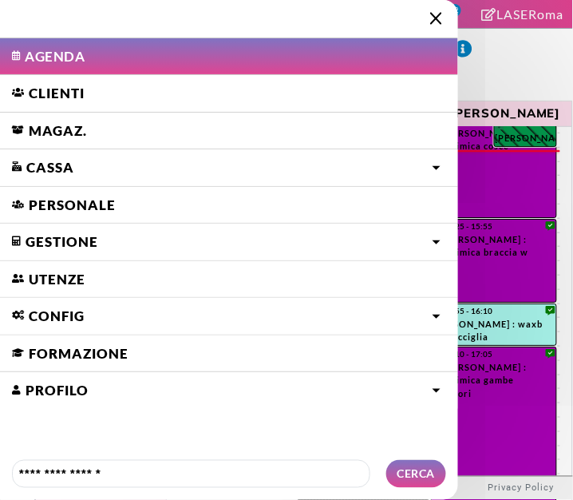
click at [36, 162] on link "Cassa" at bounding box center [229, 167] width 458 height 37
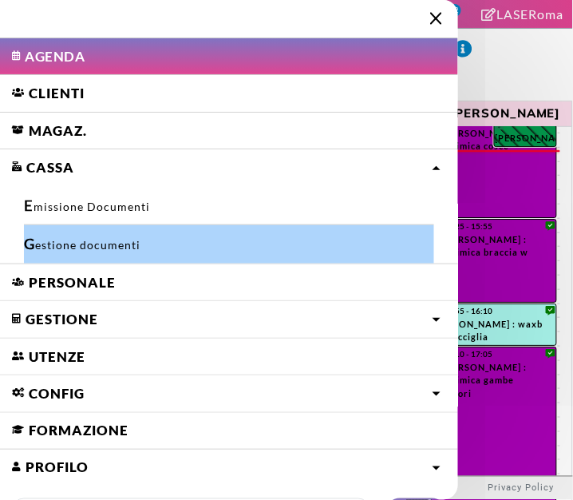
click at [47, 240] on link "Gestione documenti" at bounding box center [229, 244] width 410 height 38
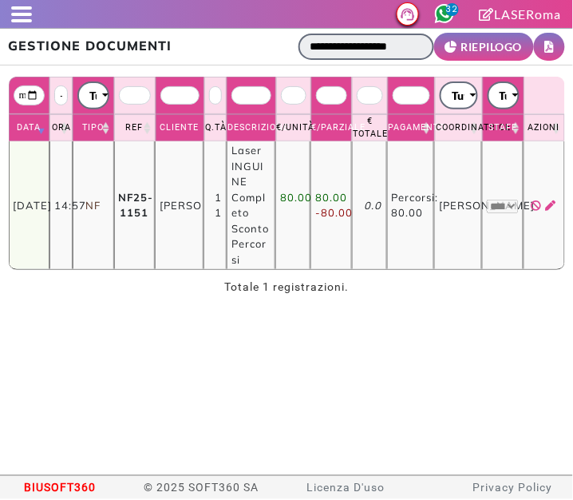
click at [383, 49] on input "**********" at bounding box center [367, 47] width 136 height 26
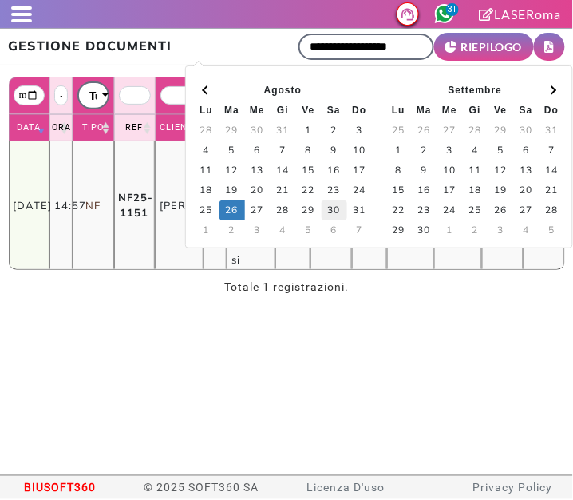
type input "**********"
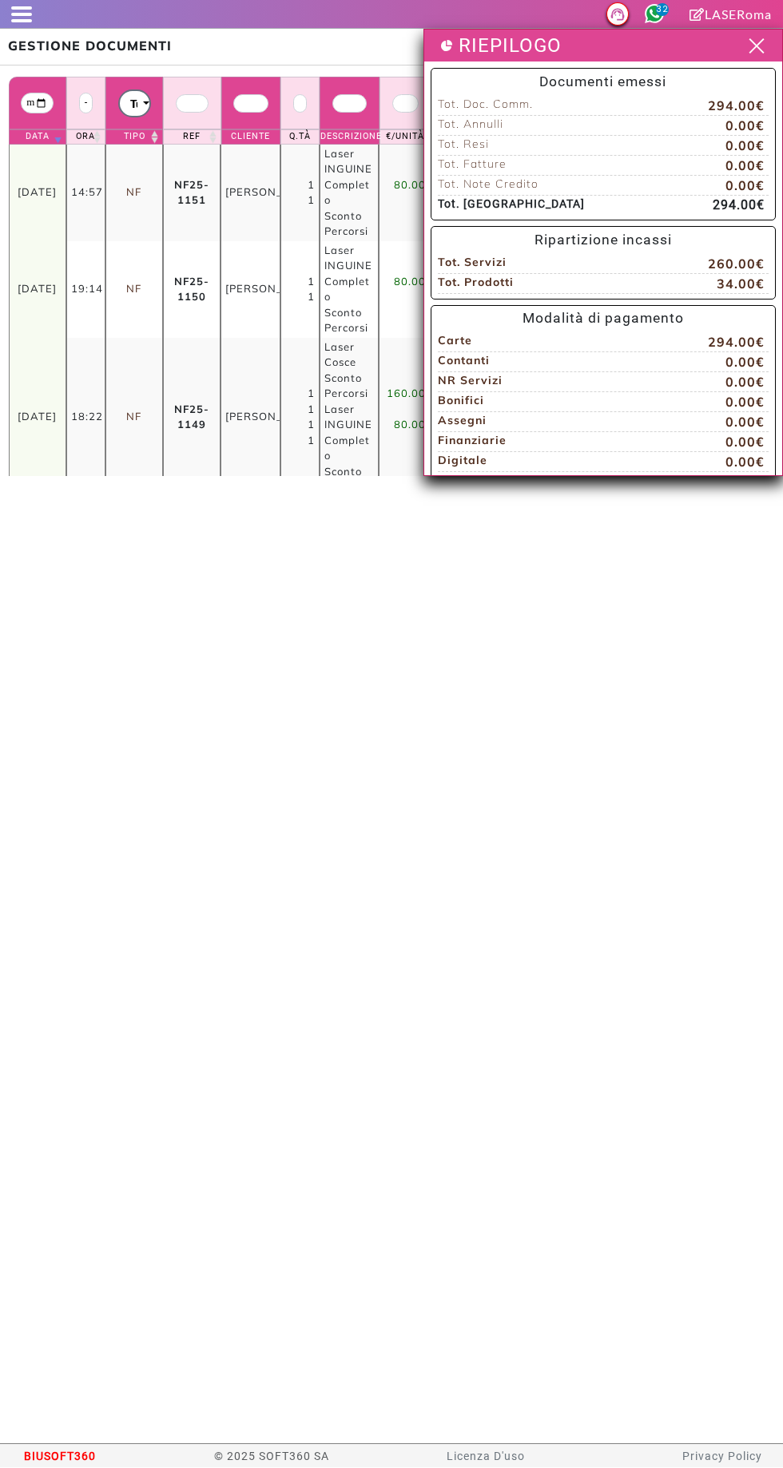
click at [573, 46] on span at bounding box center [755, 46] width 24 height 20
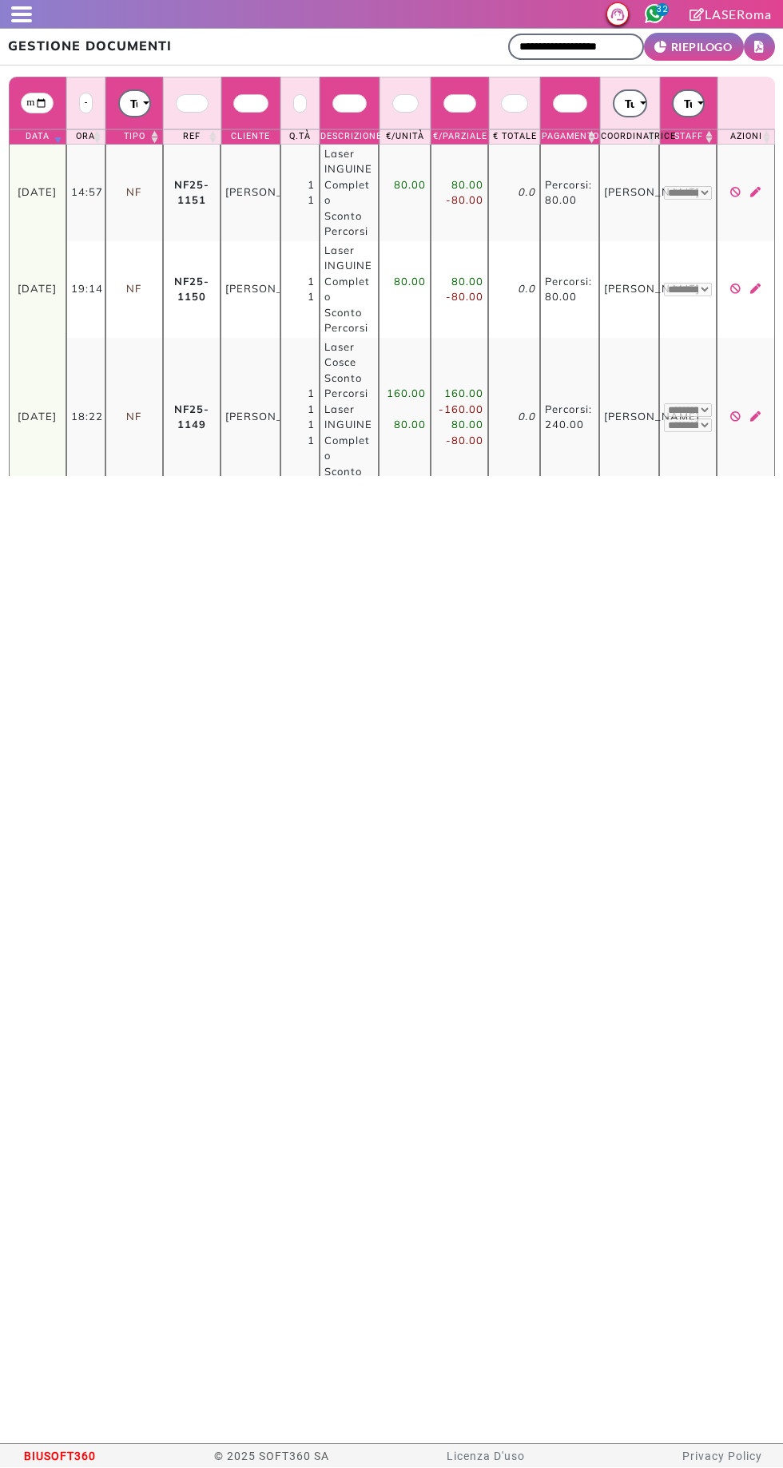
click at [573, 42] on small "RIEPILOGO" at bounding box center [701, 46] width 61 height 17
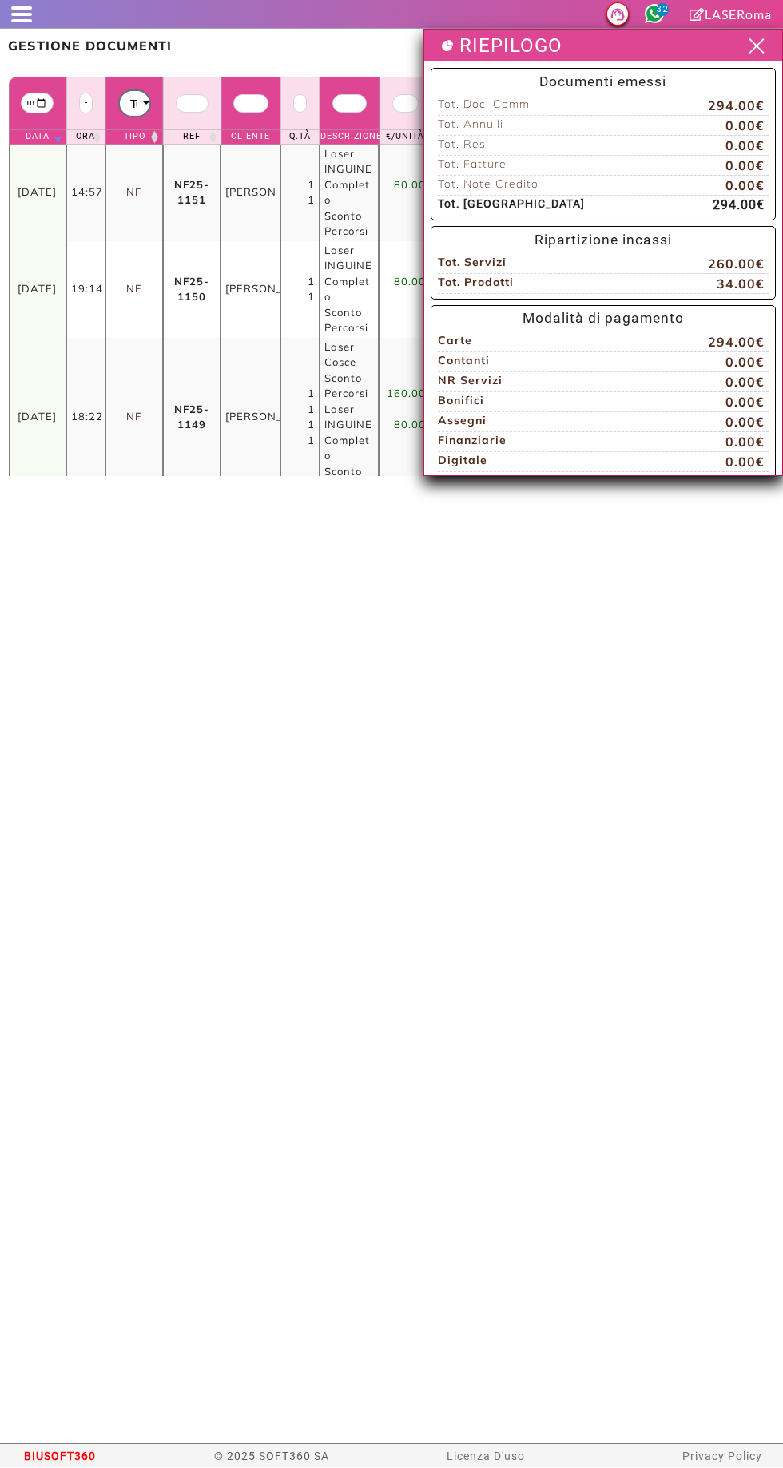
click at [117, 424] on td "NF" at bounding box center [133, 417] width 57 height 159
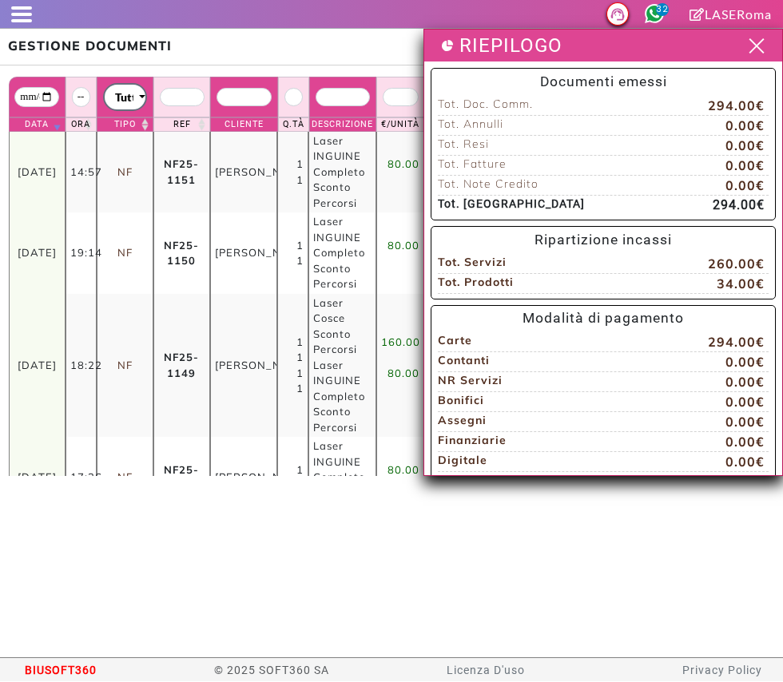
click at [27, 20] on span at bounding box center [21, 20] width 21 height 3
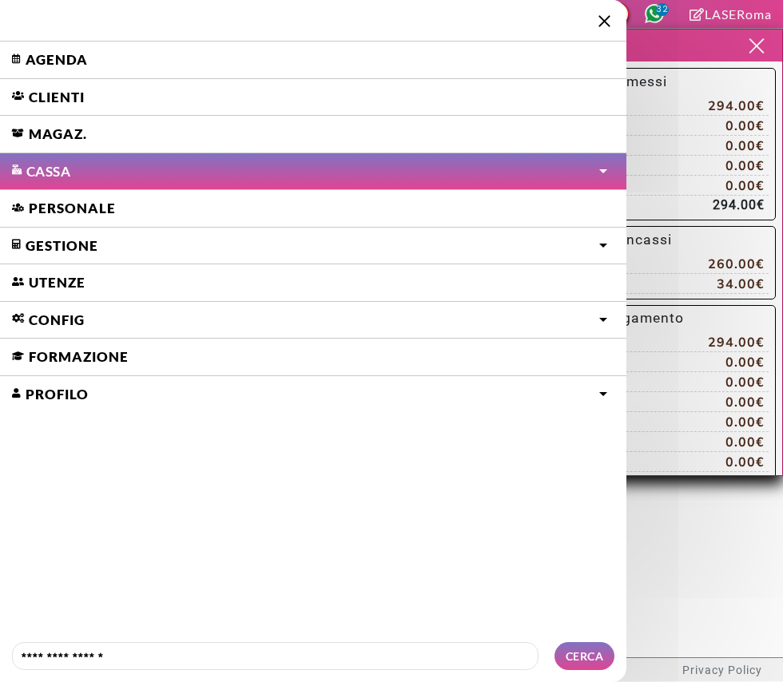
click at [43, 60] on link "Agenda" at bounding box center [313, 60] width 626 height 37
